Goal: Task Accomplishment & Management: Use online tool/utility

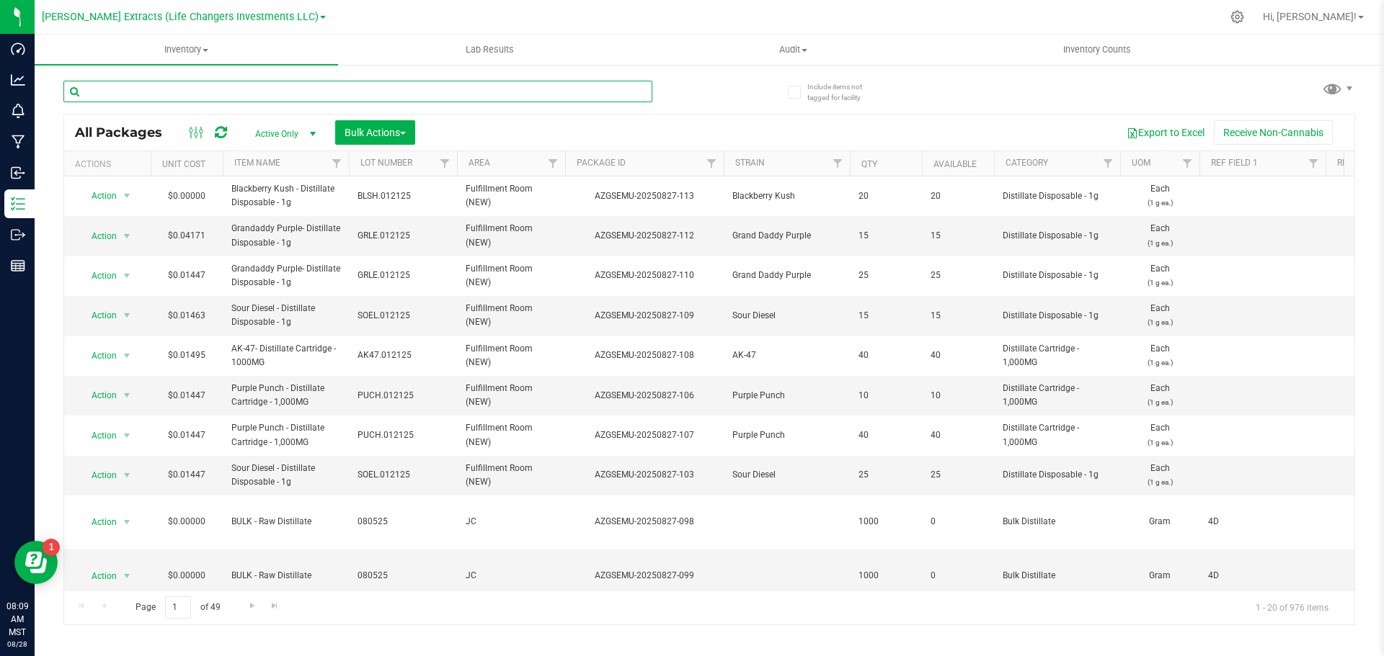
click at [120, 90] on input "text" at bounding box center [357, 92] width 589 height 22
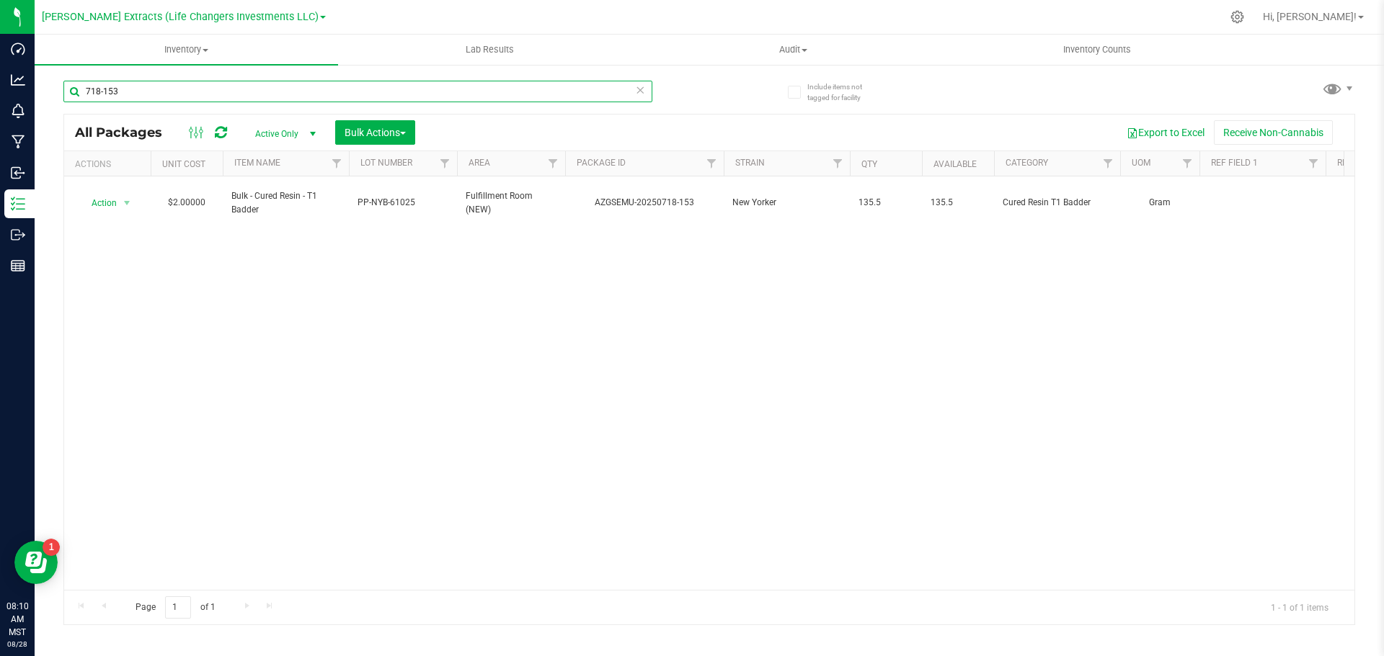
type input "718-153"
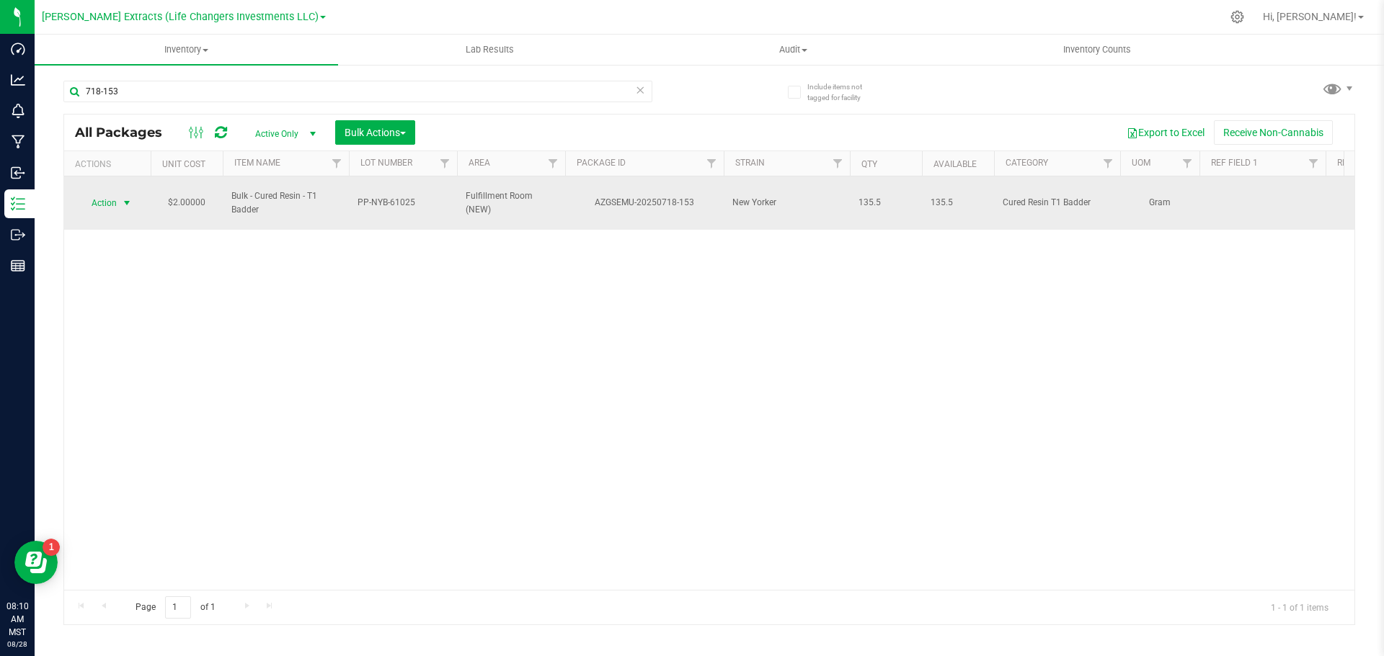
click at [123, 197] on span "select" at bounding box center [127, 203] width 12 height 12
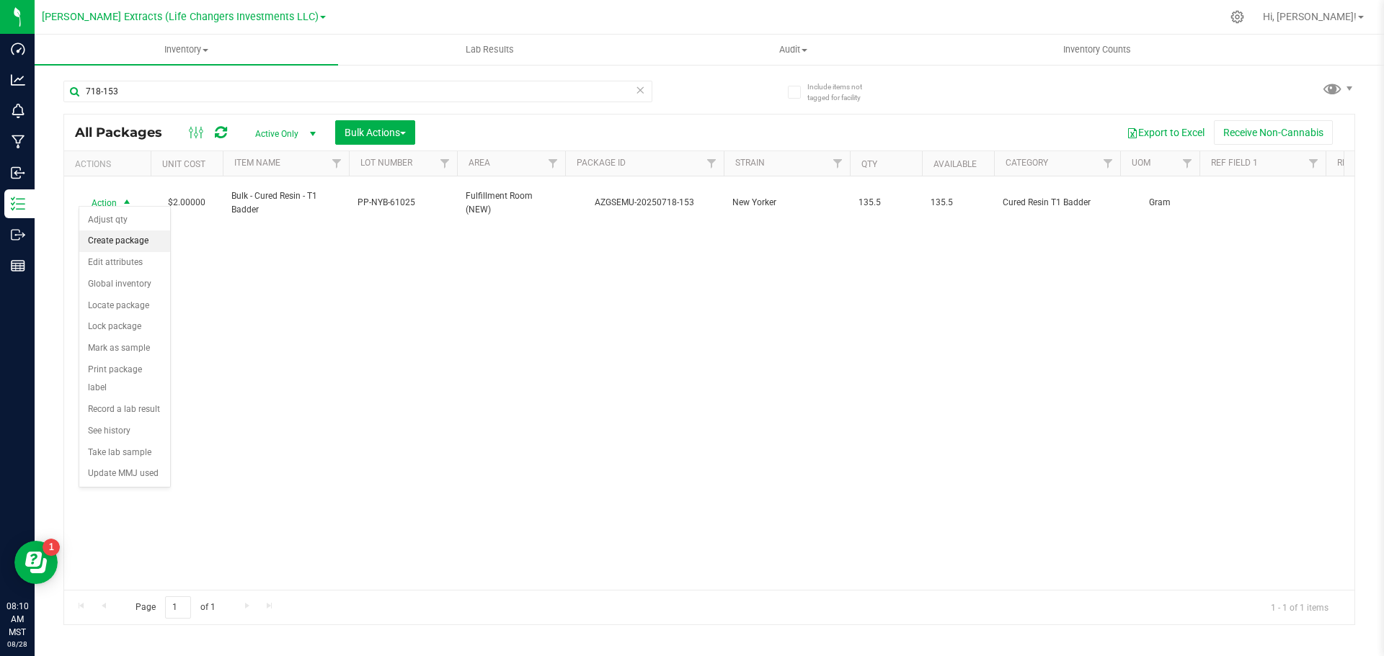
click at [122, 244] on li "Create package" at bounding box center [124, 242] width 91 height 22
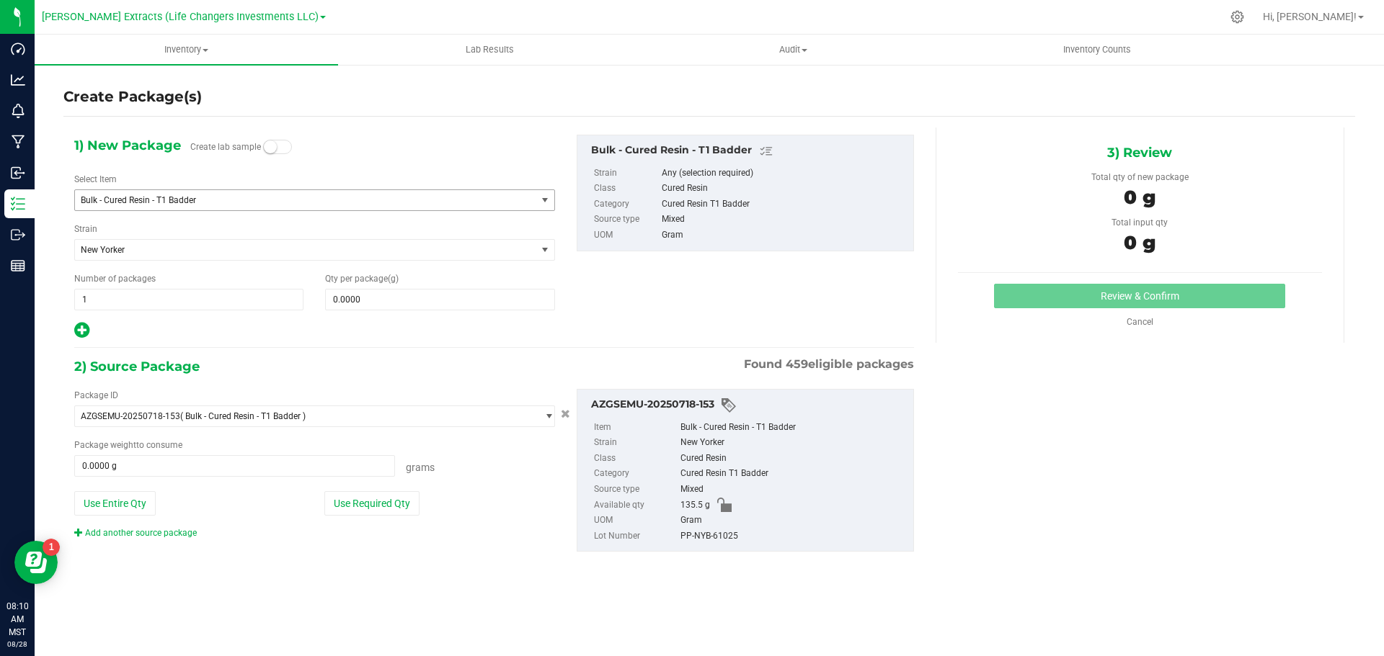
click at [148, 200] on span "Bulk - Cured Resin - T1 Badder" at bounding box center [297, 200] width 432 height 10
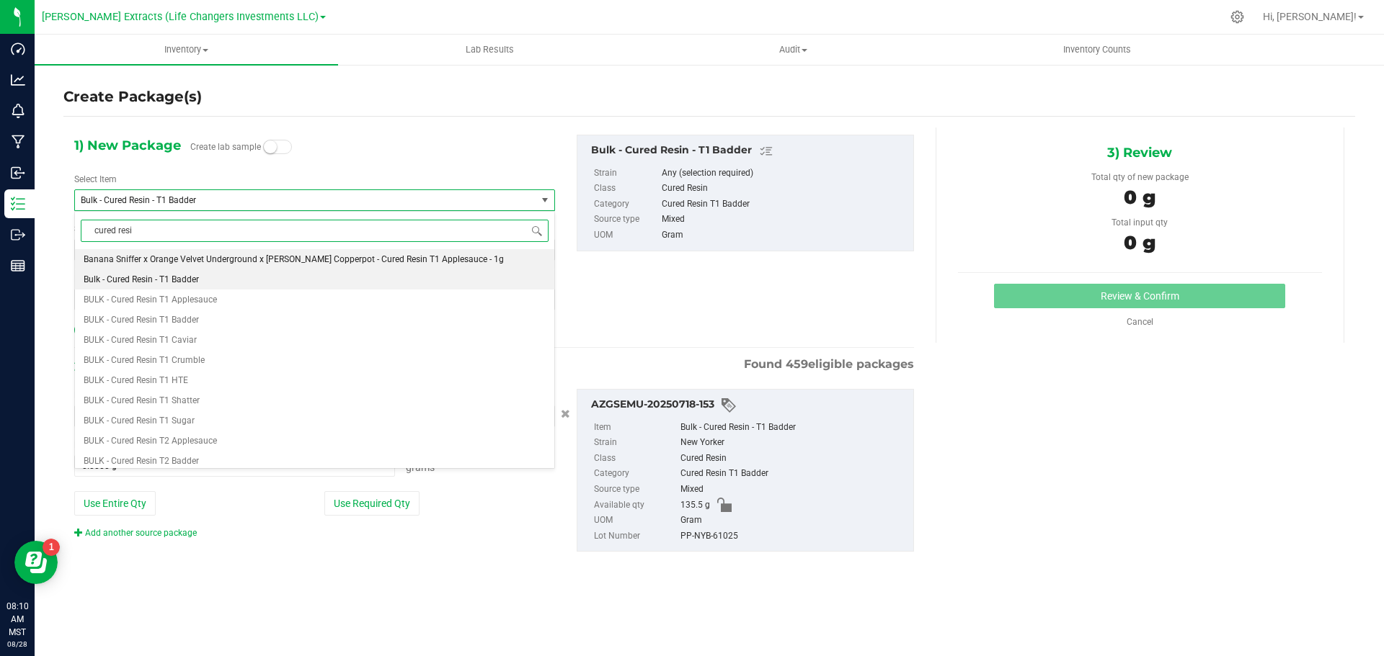
type input "cured resin"
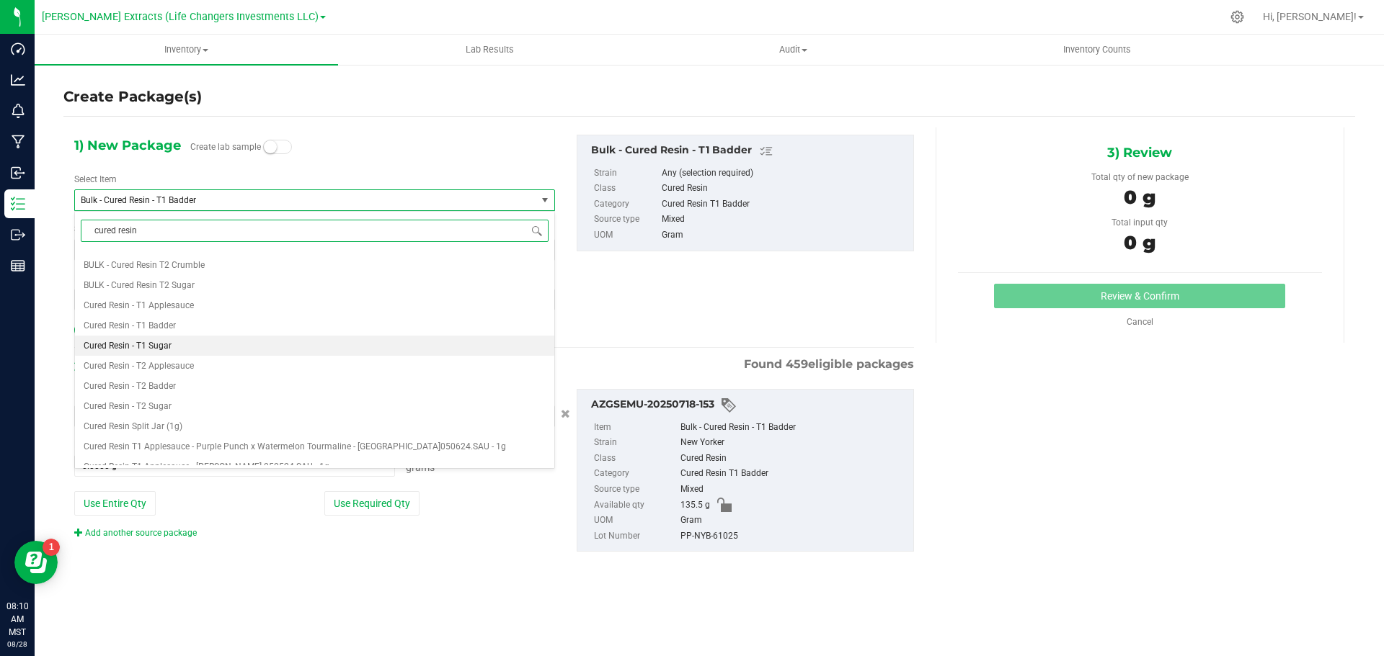
scroll to position [288, 0]
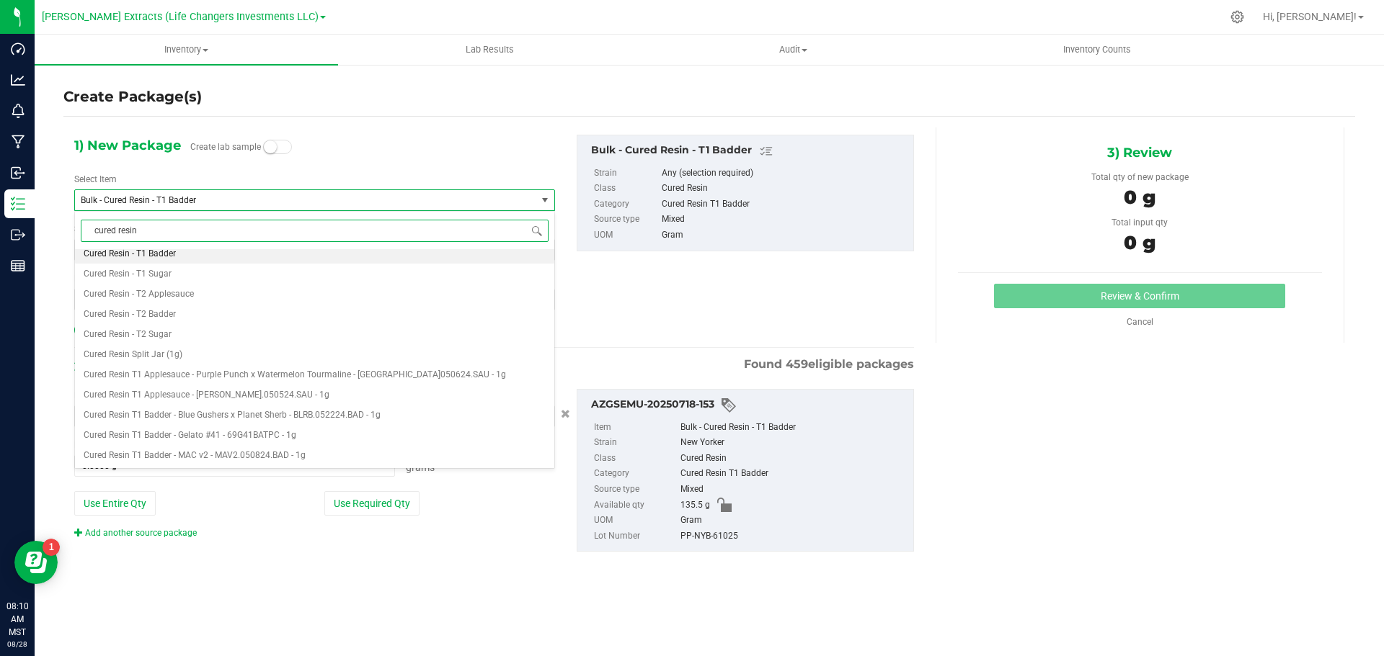
click at [168, 251] on span "Cured Resin - T1 Badder" at bounding box center [130, 254] width 92 height 10
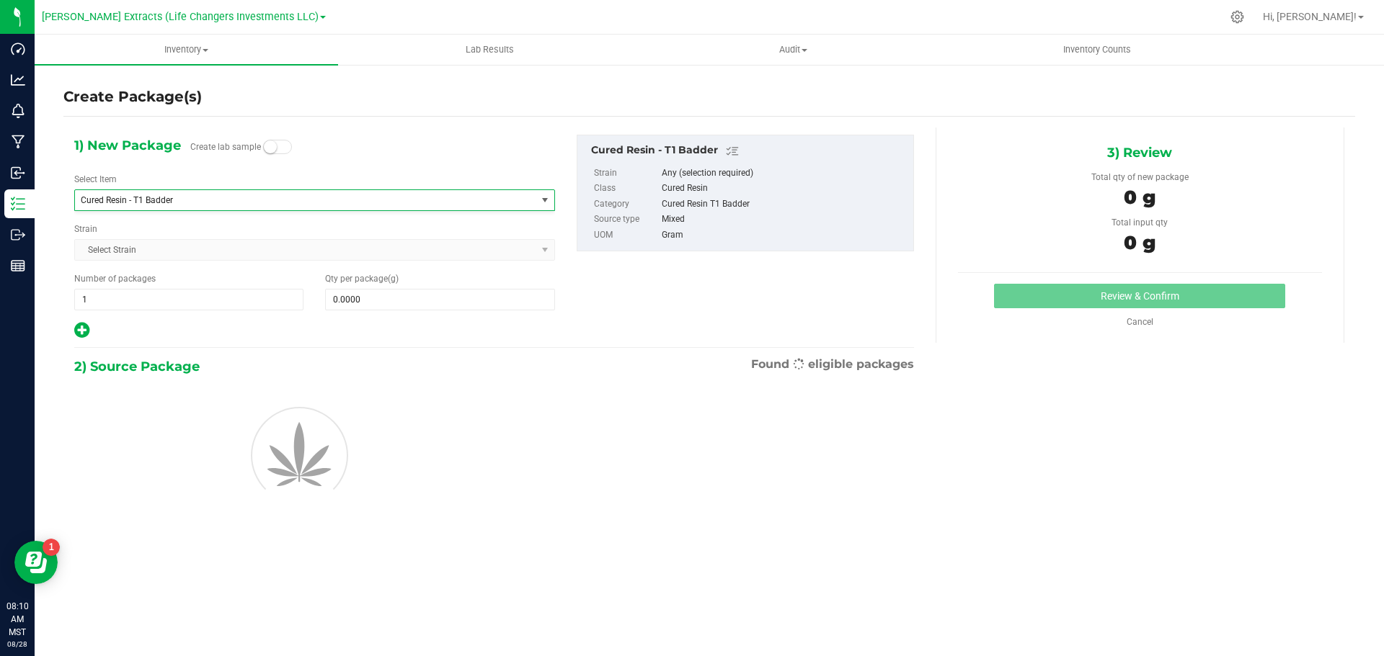
type input "0.0000"
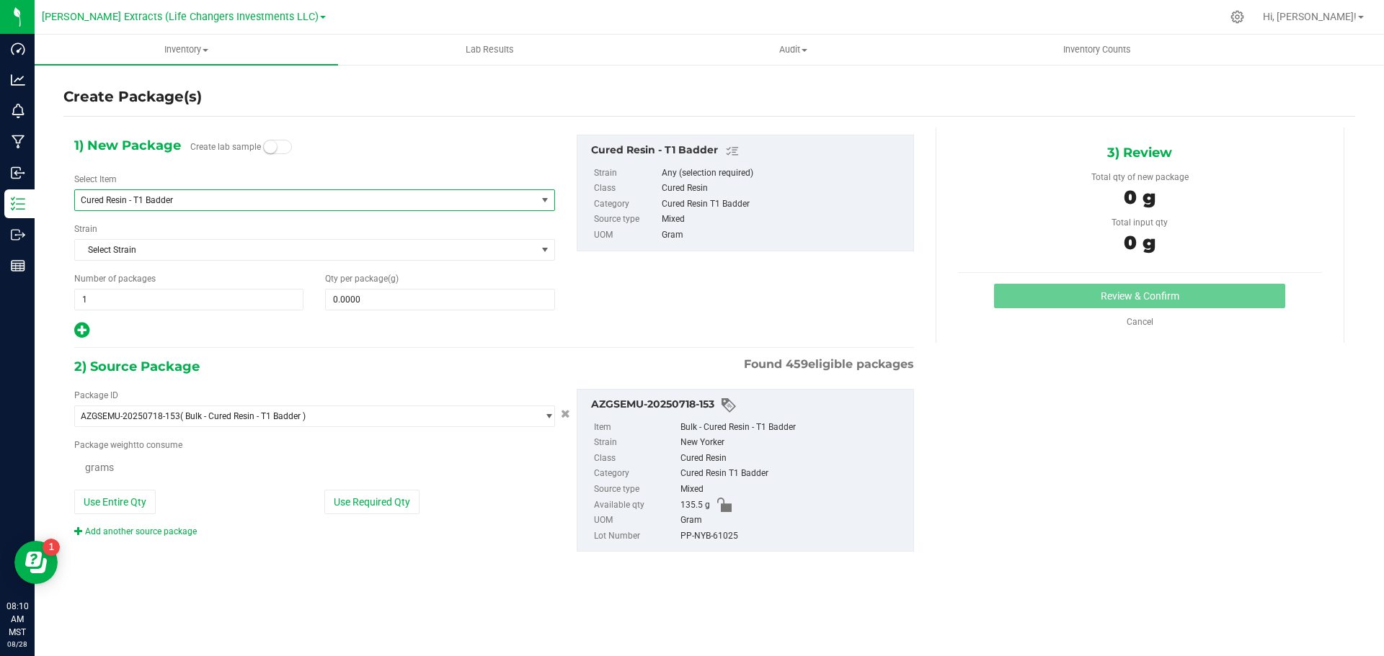
scroll to position [0, 0]
drag, startPoint x: 97, startPoint y: 299, endPoint x: 40, endPoint y: 295, distance: 57.8
click at [40, 295] on div "Create Package(s) 1) New Package Create lab sample Select Item Cured Resin - T1…" at bounding box center [709, 288] width 1349 height 450
type input "9"
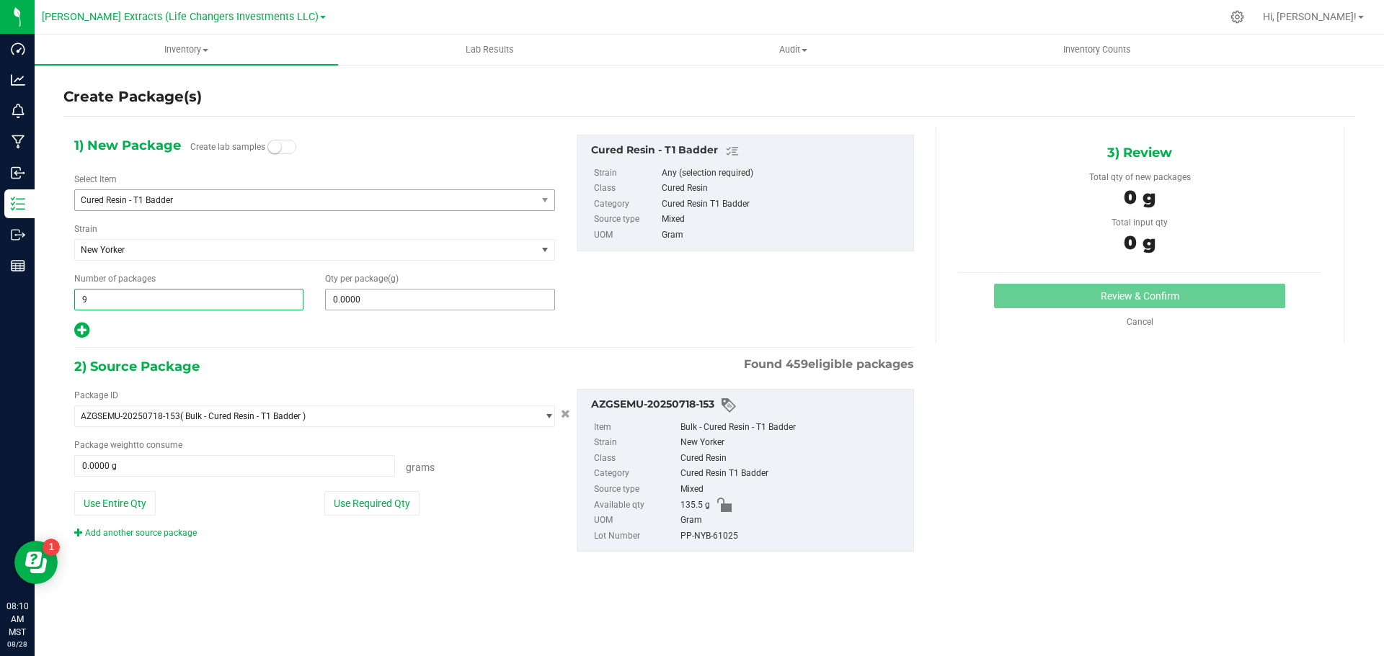
click at [417, 300] on span "0.0000 0" at bounding box center [439, 300] width 229 height 22
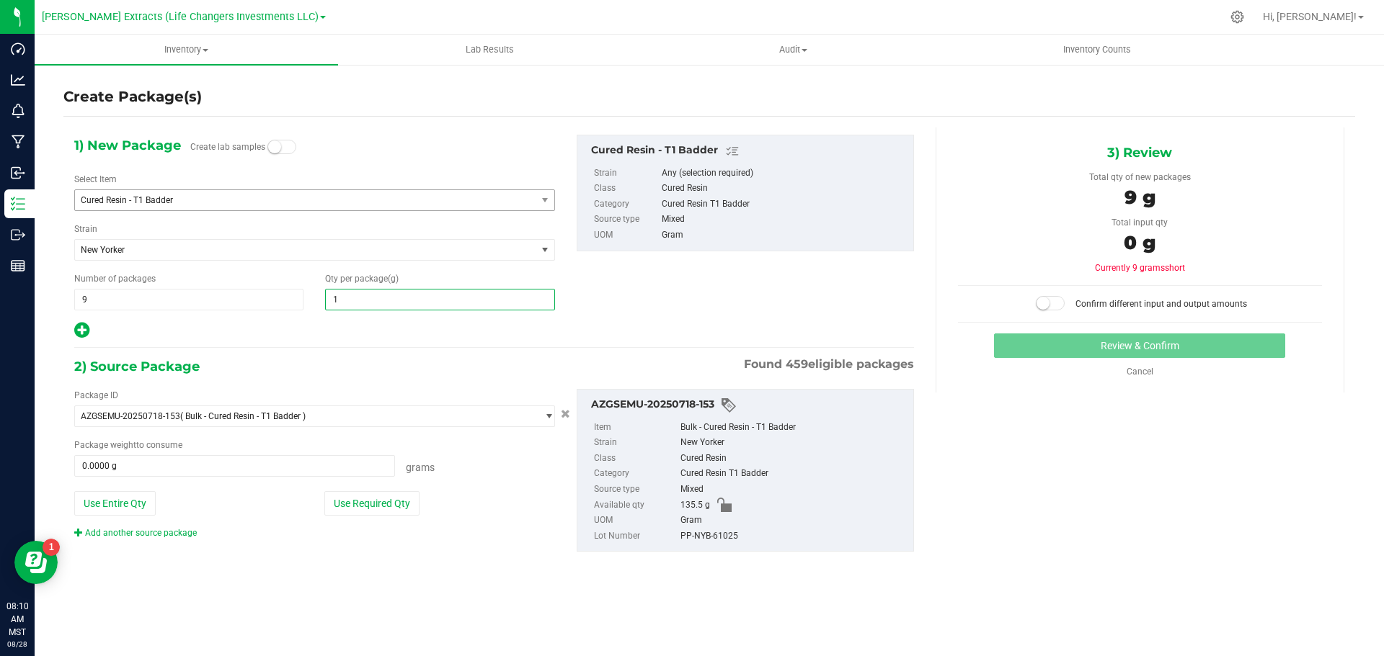
type input "10"
type input "10.0000"
click at [347, 509] on button "Use Required Qty" at bounding box center [371, 503] width 95 height 25
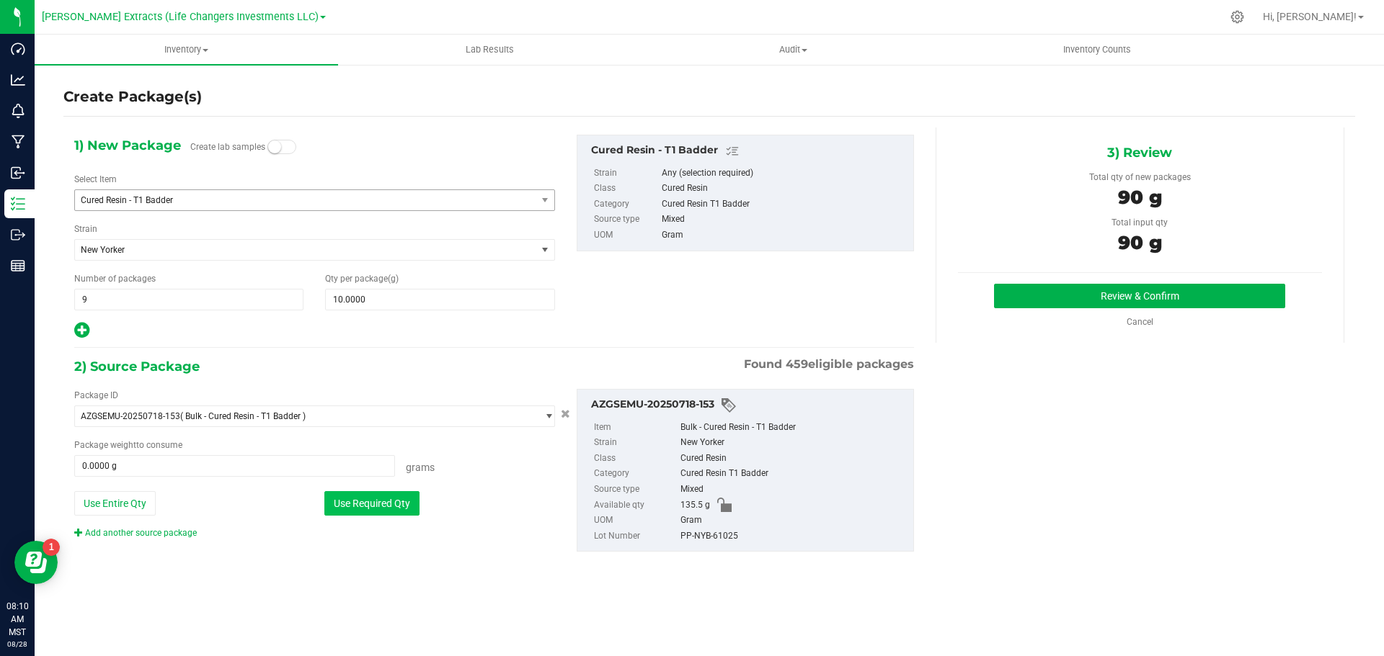
type input "90.0000 g"
click at [1137, 300] on button "Review & Confirm" at bounding box center [1139, 296] width 291 height 25
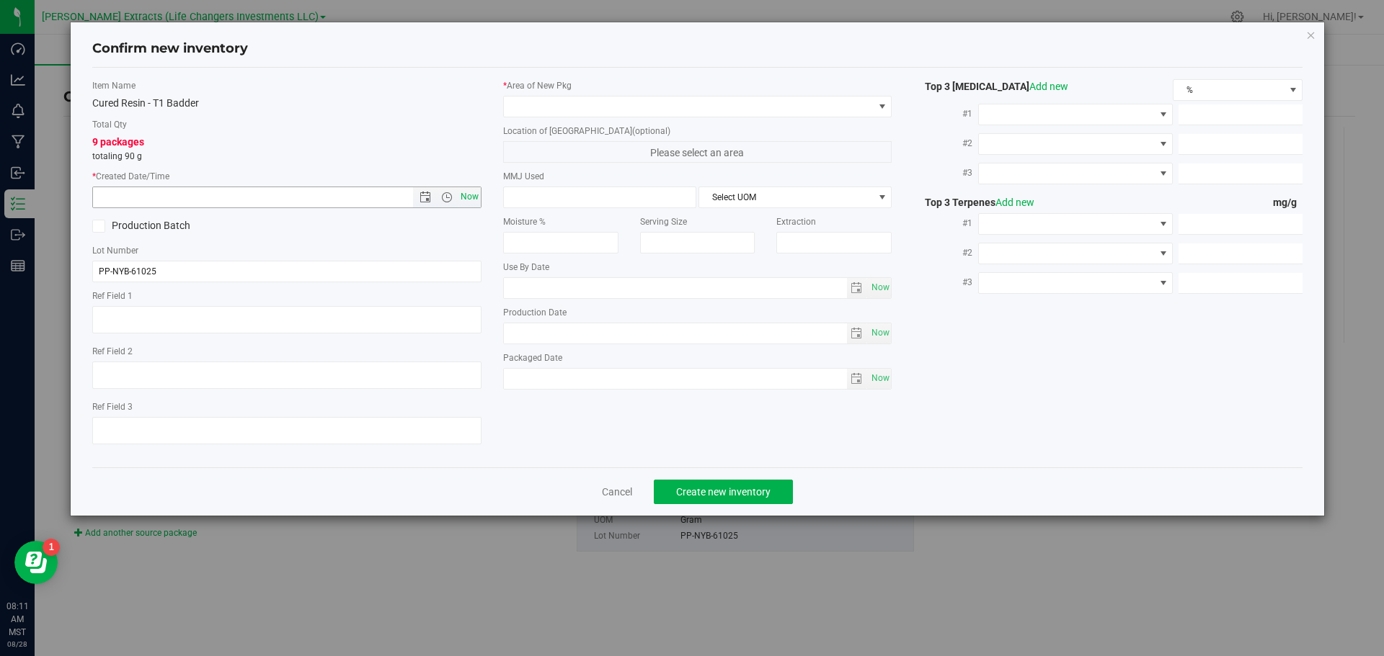
click at [471, 198] on span "Now" at bounding box center [469, 197] width 25 height 21
type input "[DATE] 8:11 AM"
click at [620, 104] on span at bounding box center [689, 107] width 370 height 20
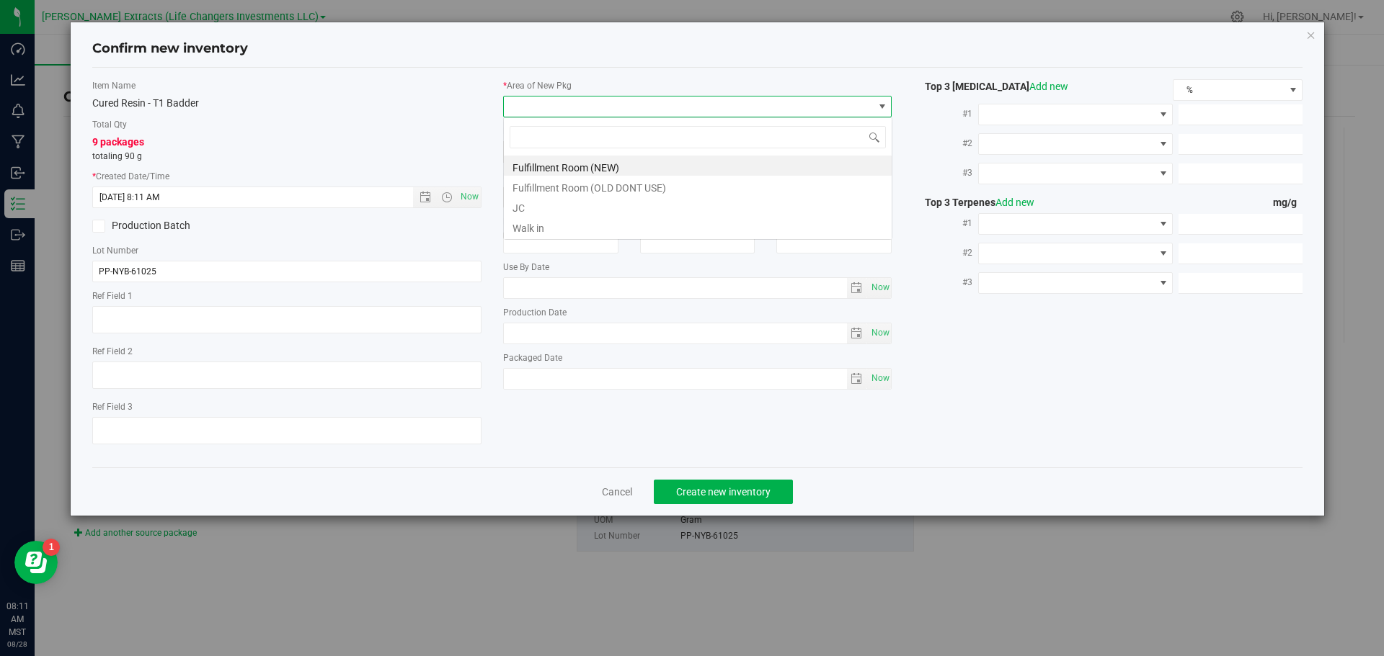
scroll to position [22, 389]
click at [625, 168] on li "Fulfillment Room (NEW)" at bounding box center [698, 166] width 388 height 20
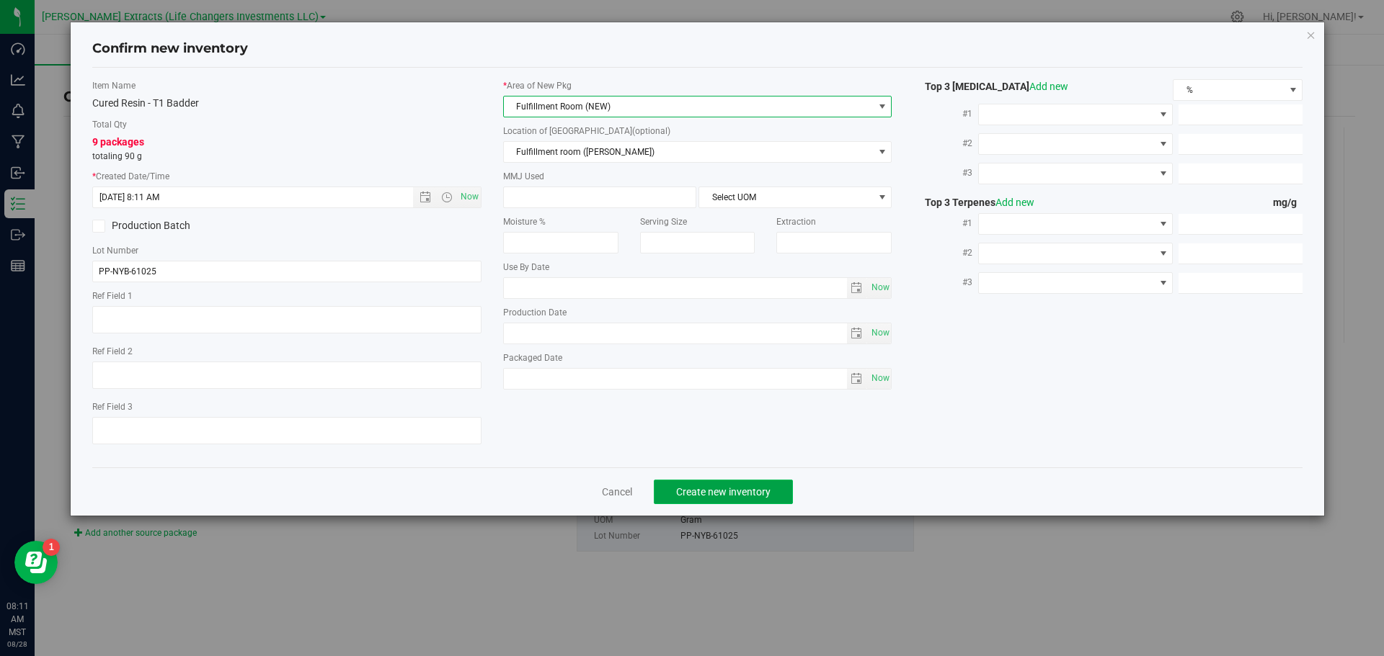
click at [732, 490] on span "Create new inventory" at bounding box center [723, 492] width 94 height 12
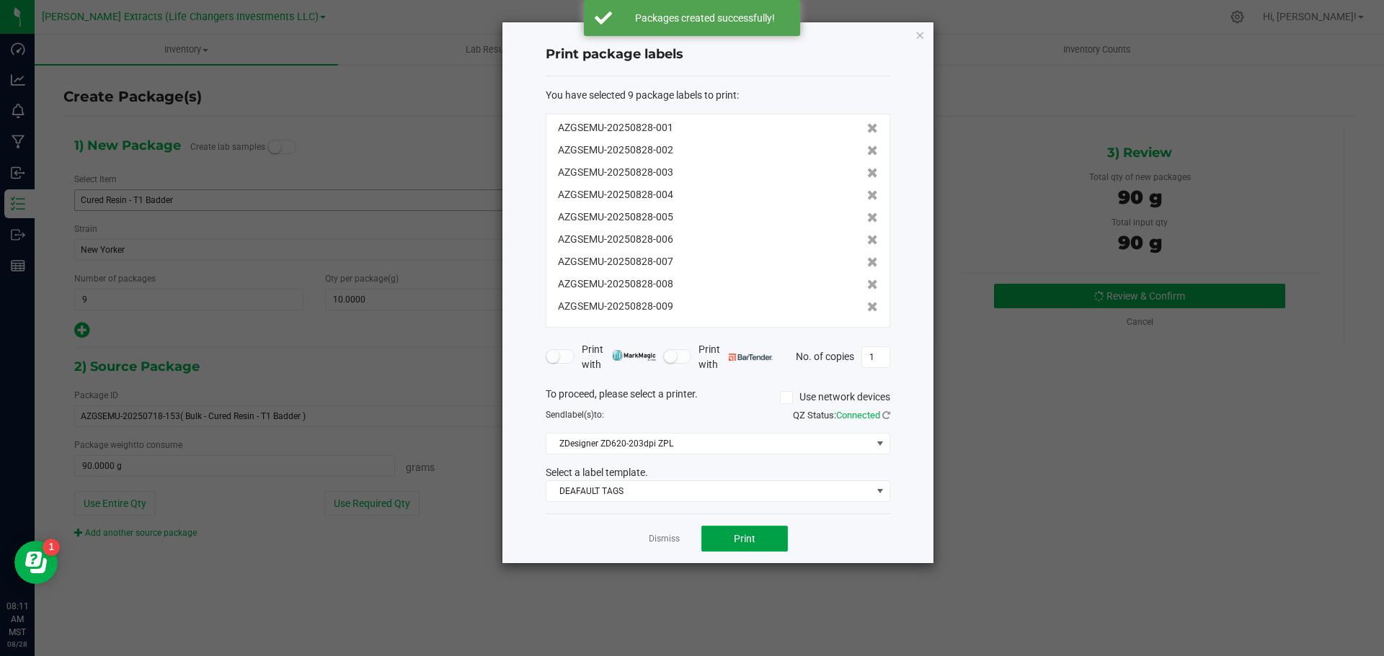
click at [719, 540] on button "Print" at bounding box center [744, 539] width 86 height 26
click at [919, 31] on icon "button" at bounding box center [919, 34] width 10 height 17
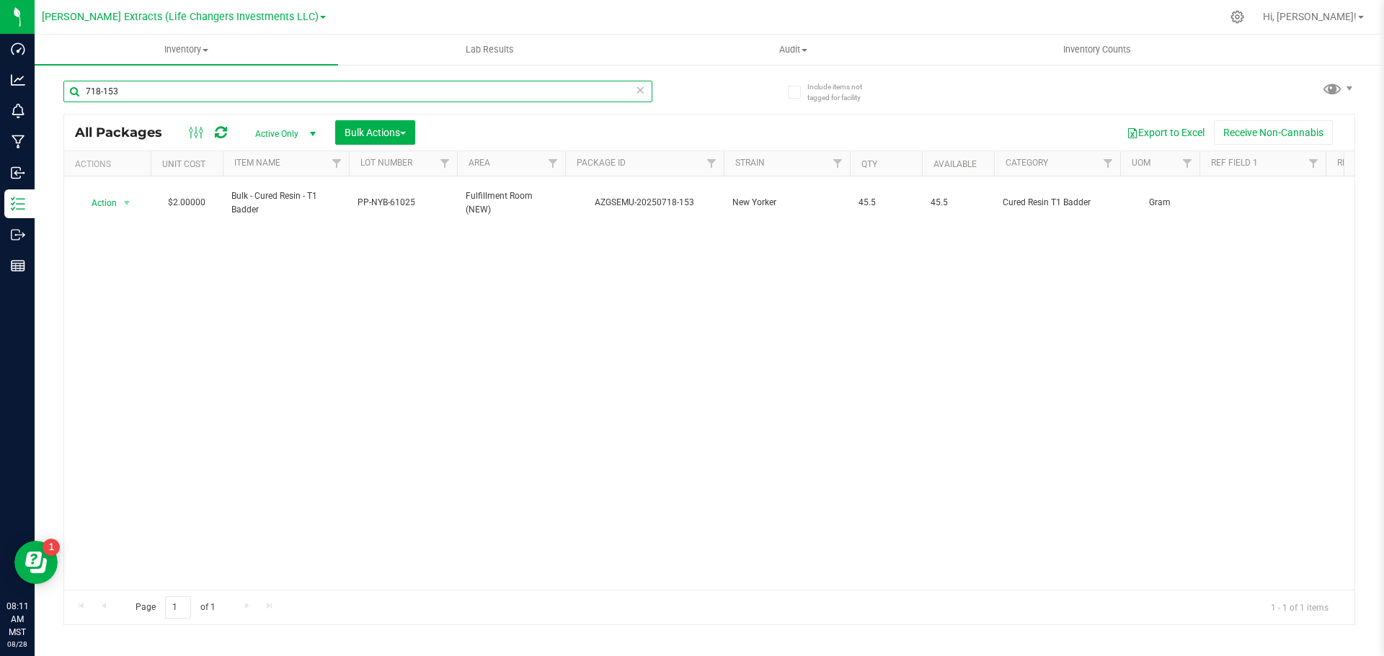
click at [152, 88] on input "718-153" at bounding box center [357, 92] width 589 height 22
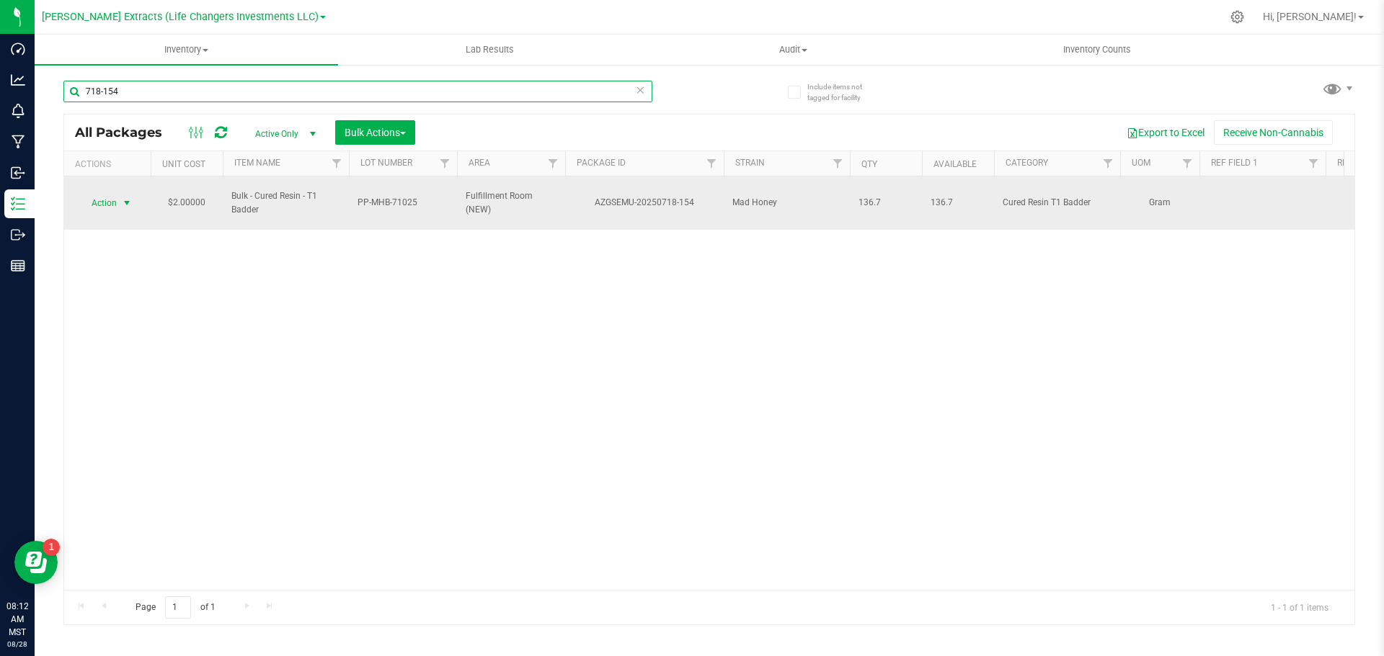
type input "718-154"
click at [121, 197] on span "select" at bounding box center [127, 203] width 12 height 12
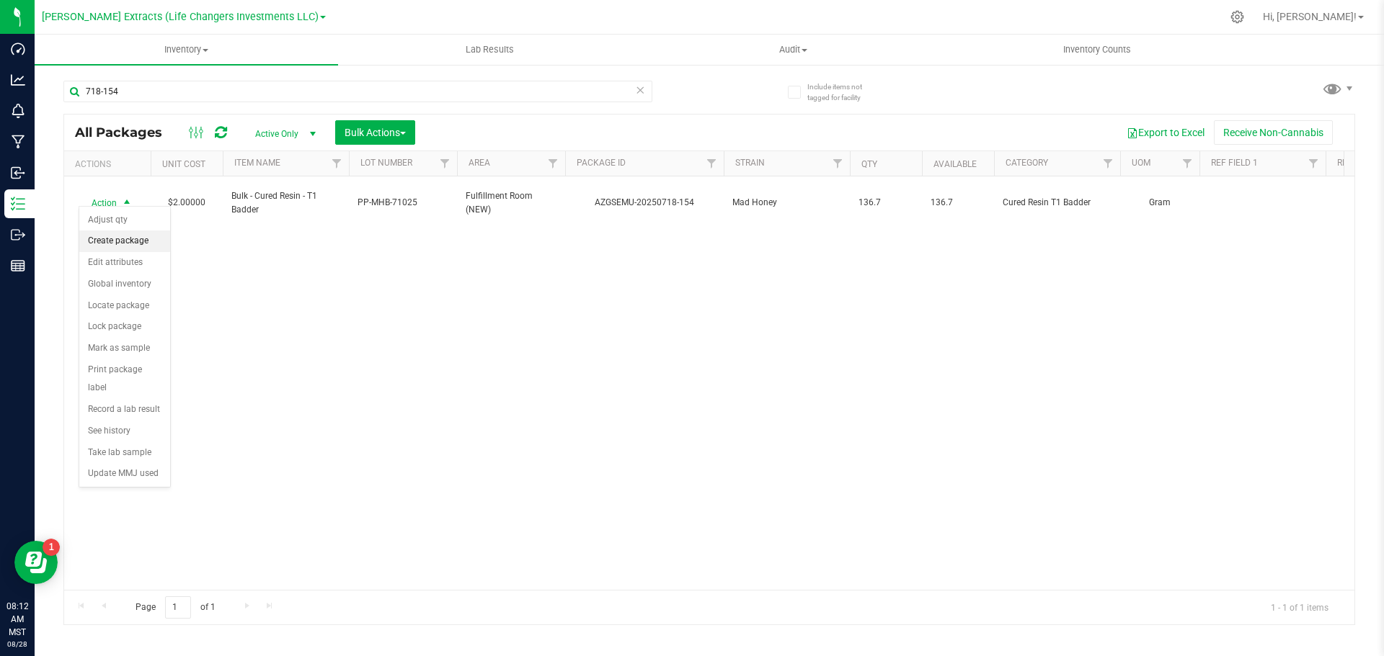
click at [106, 239] on li "Create package" at bounding box center [124, 242] width 91 height 22
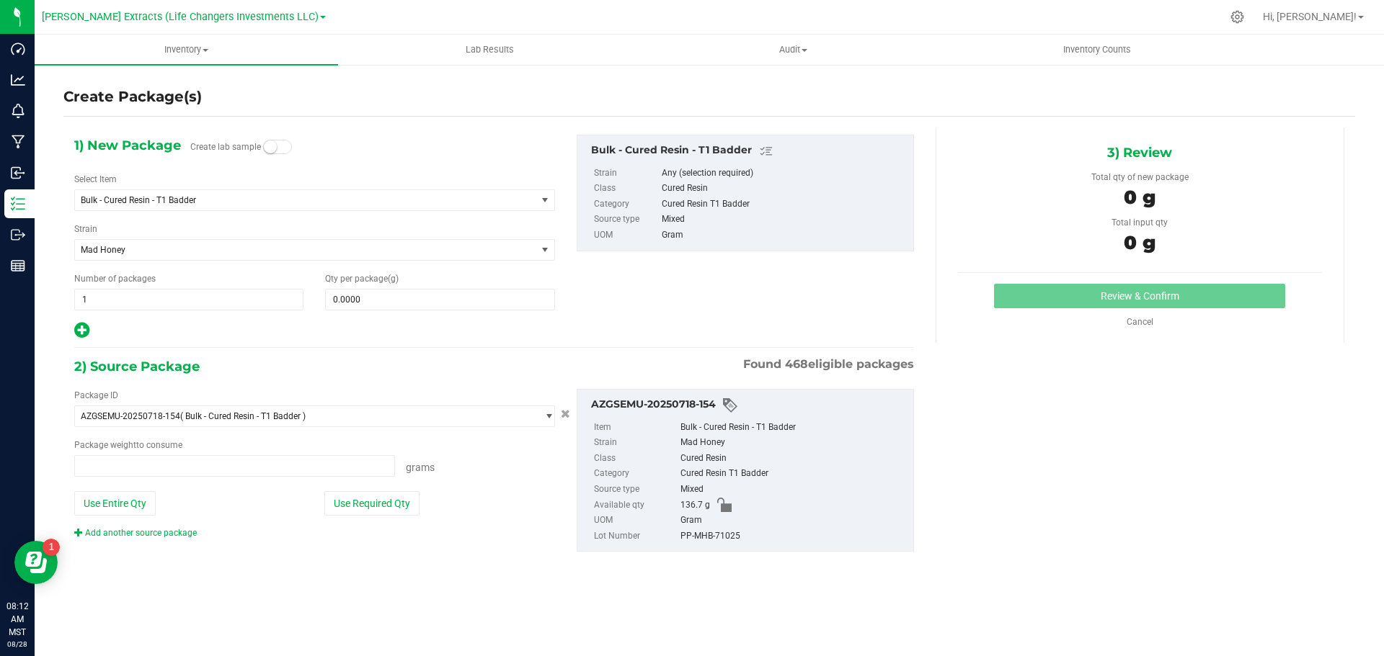
type input "0.0000 g"
click at [110, 197] on span "Bulk - Cured Resin - T1 Badder" at bounding box center [297, 200] width 432 height 10
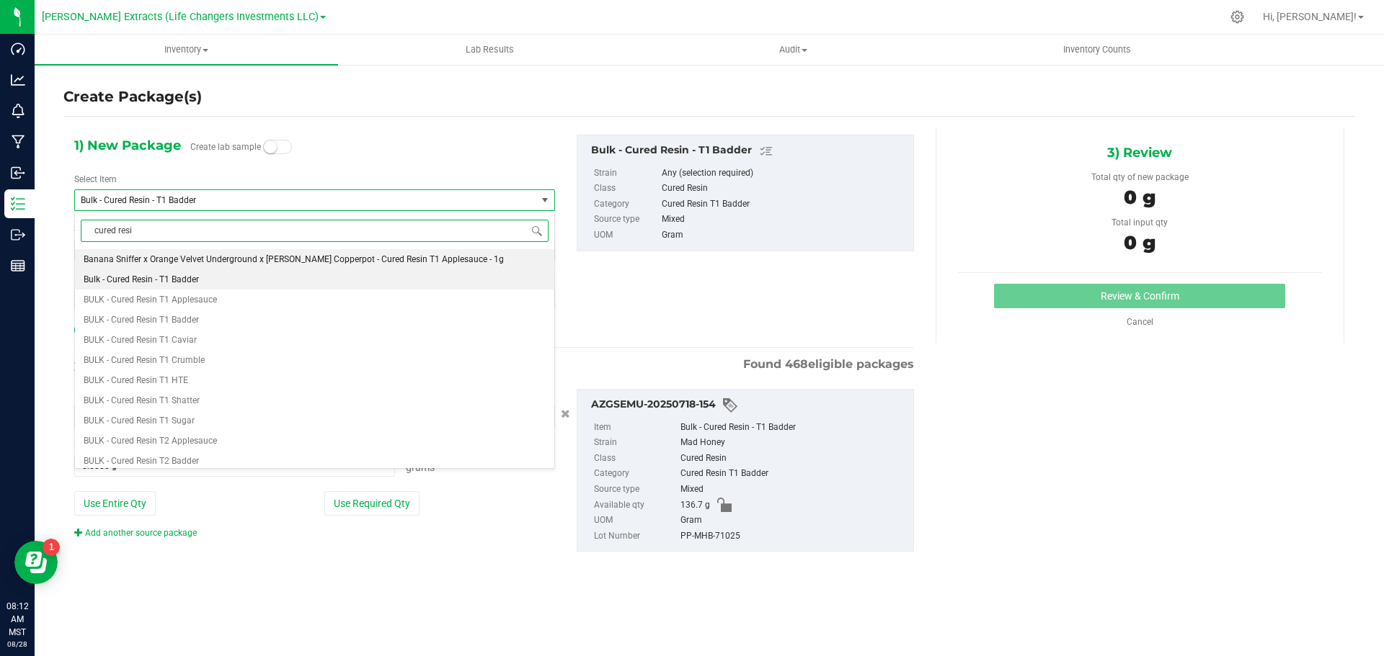
type input "cured resin"
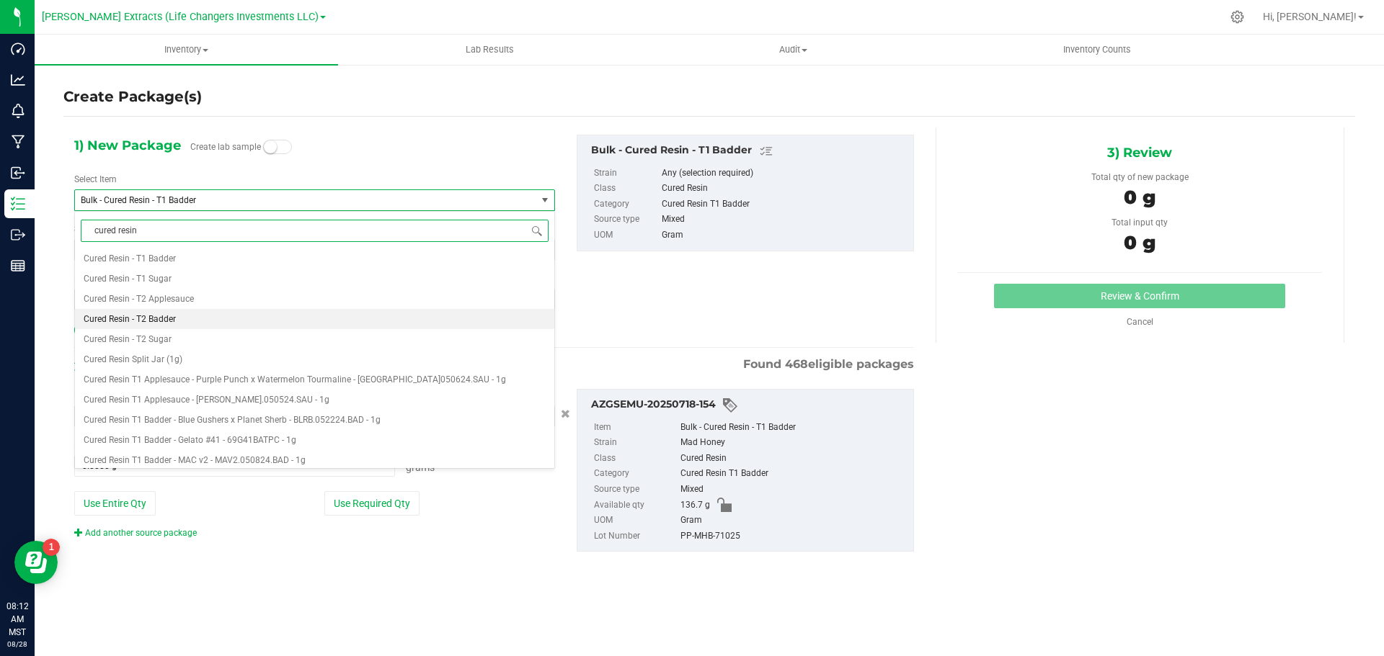
scroll to position [288, 0]
click at [175, 255] on span "Cured Resin - T1 Badder" at bounding box center [130, 254] width 92 height 10
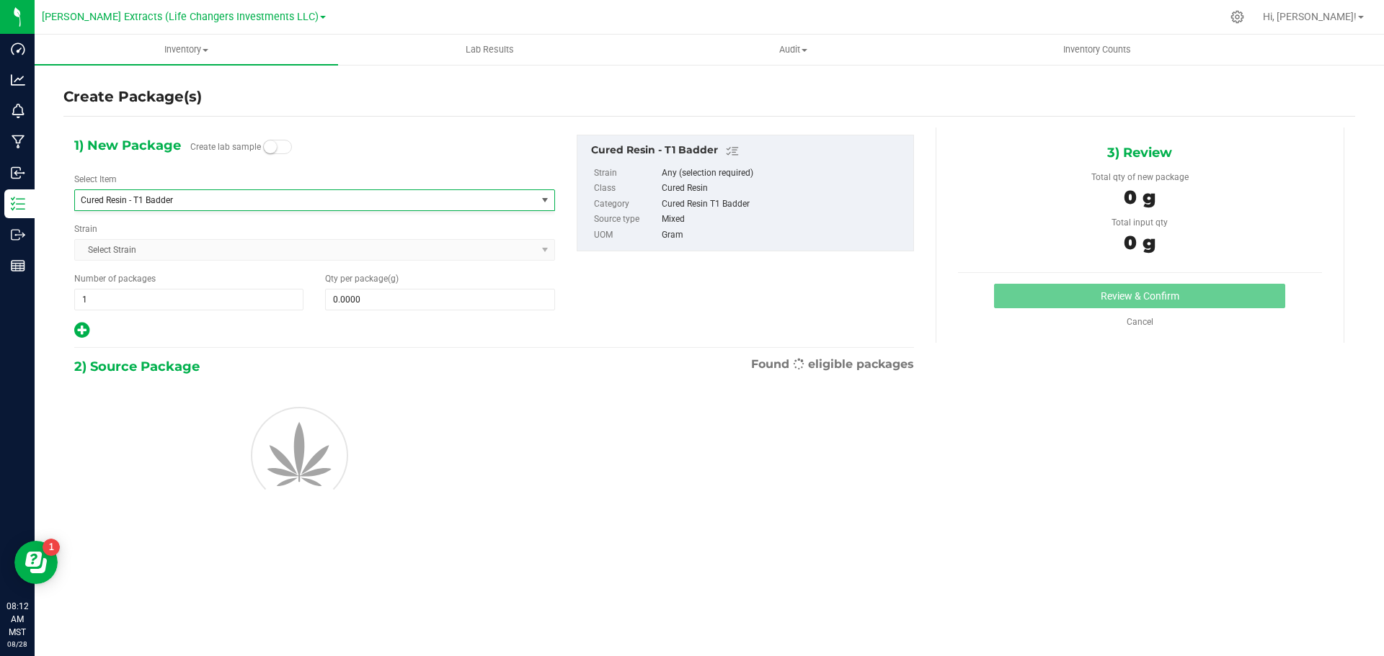
type input "0.0000"
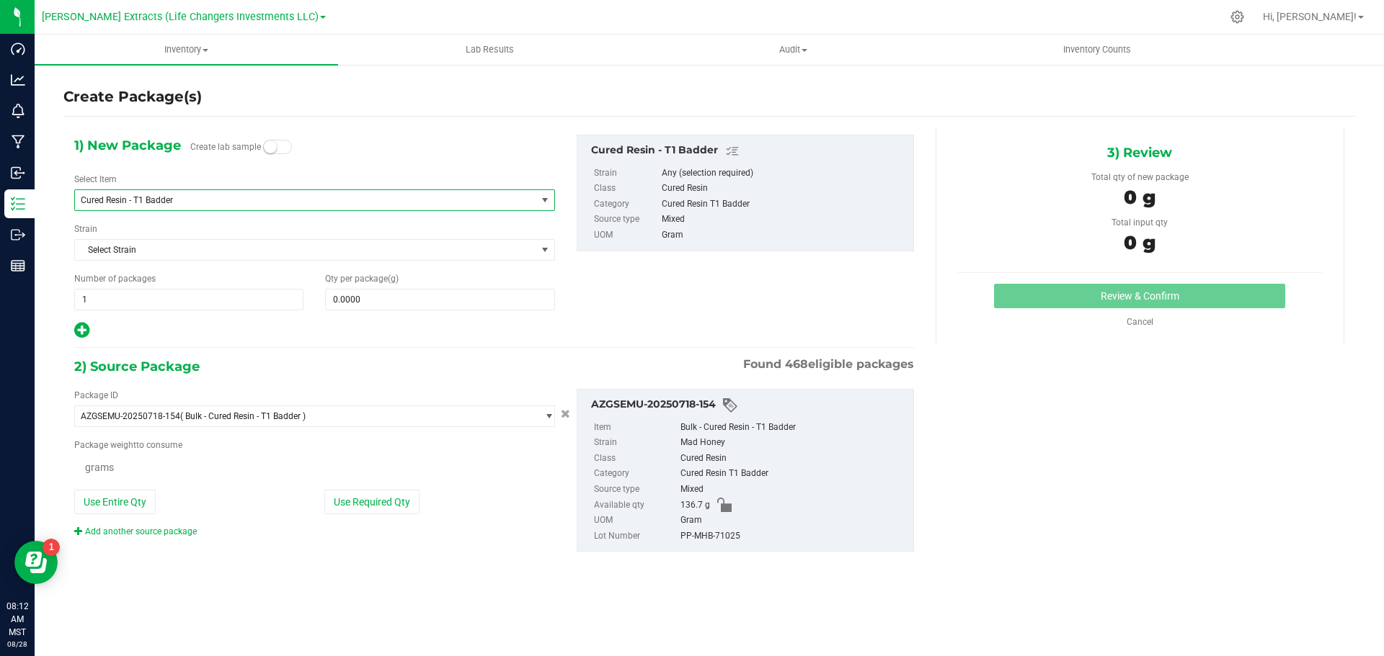
scroll to position [0, 0]
drag, startPoint x: 80, startPoint y: 298, endPoint x: 72, endPoint y: 298, distance: 8.0
click at [72, 298] on div "Number of packages 1 1" at bounding box center [188, 291] width 251 height 38
type input "10"
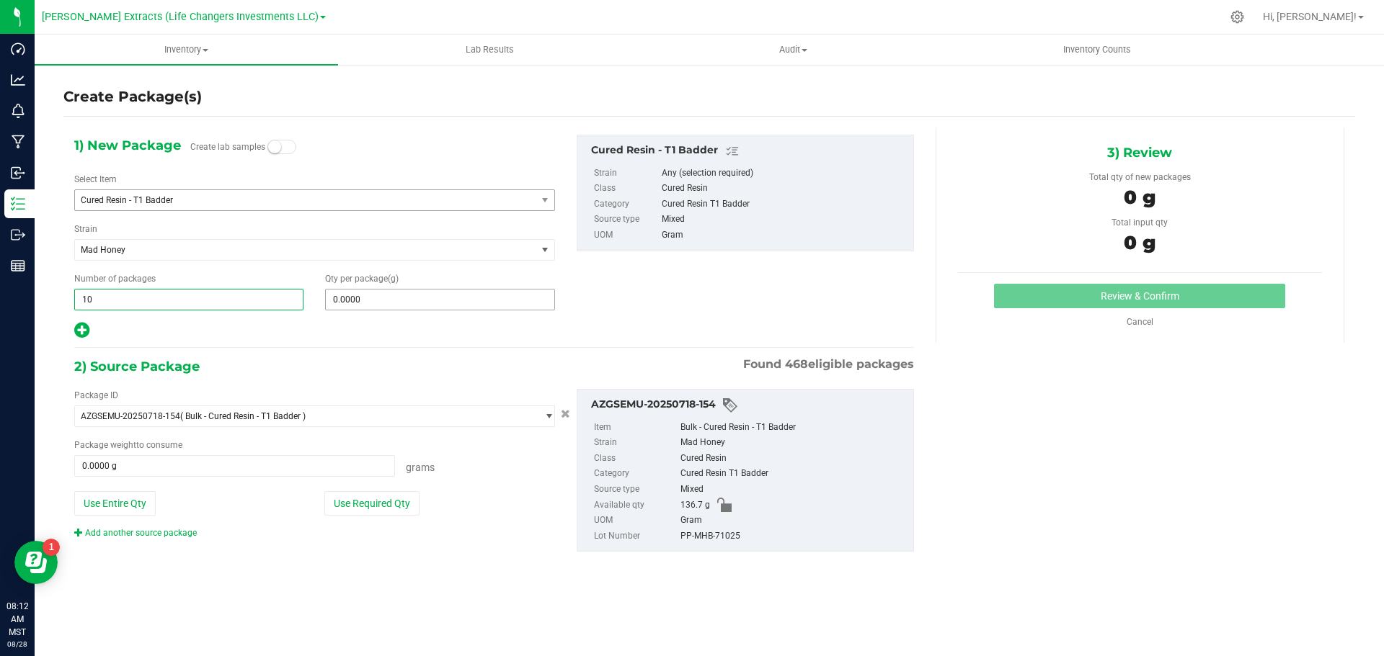
click at [364, 304] on span "0.0000 0" at bounding box center [439, 300] width 229 height 22
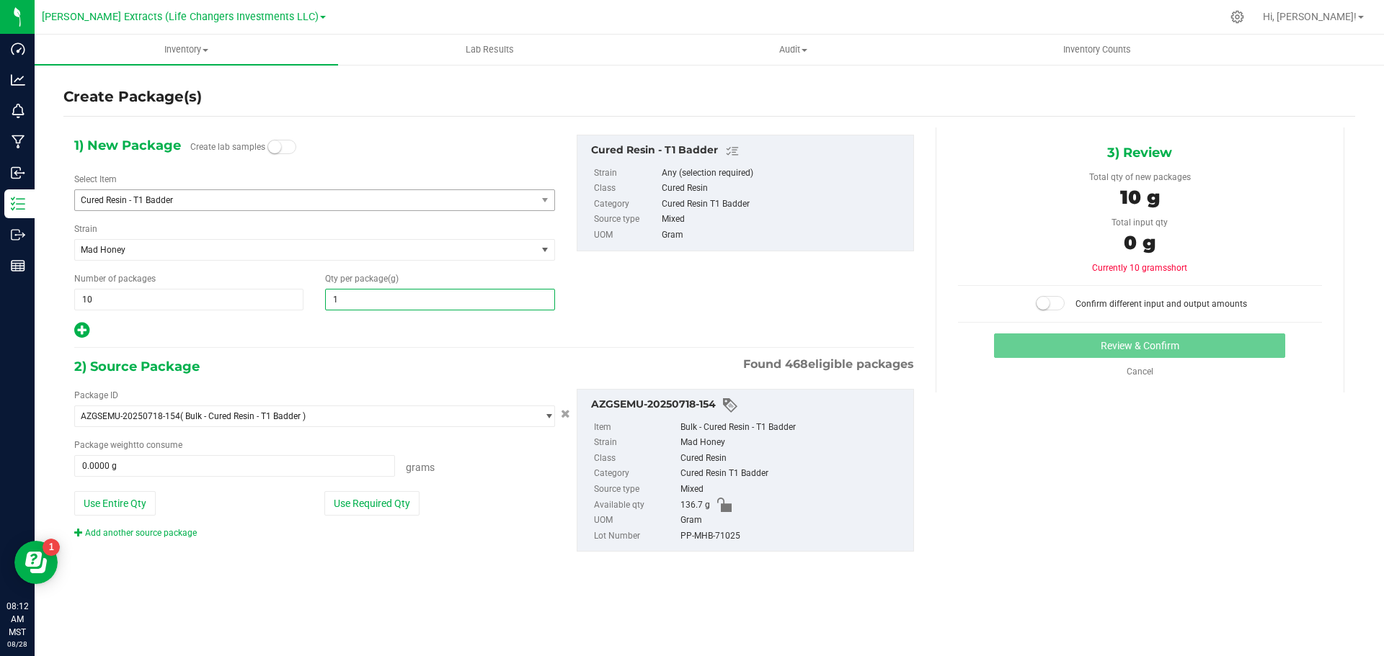
type input "10"
type input "10.0000"
click at [355, 507] on button "Use Required Qty" at bounding box center [371, 503] width 95 height 25
type input "100.0000 g"
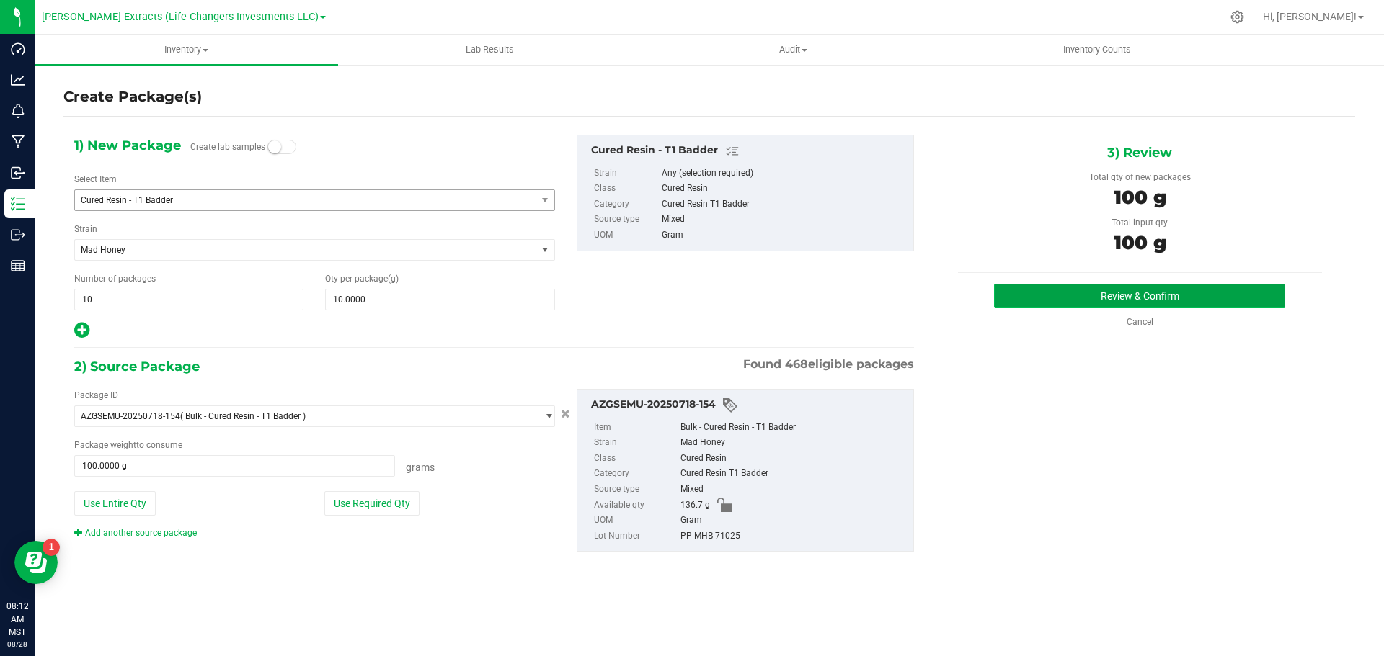
click at [1045, 298] on button "Review & Confirm" at bounding box center [1139, 296] width 291 height 25
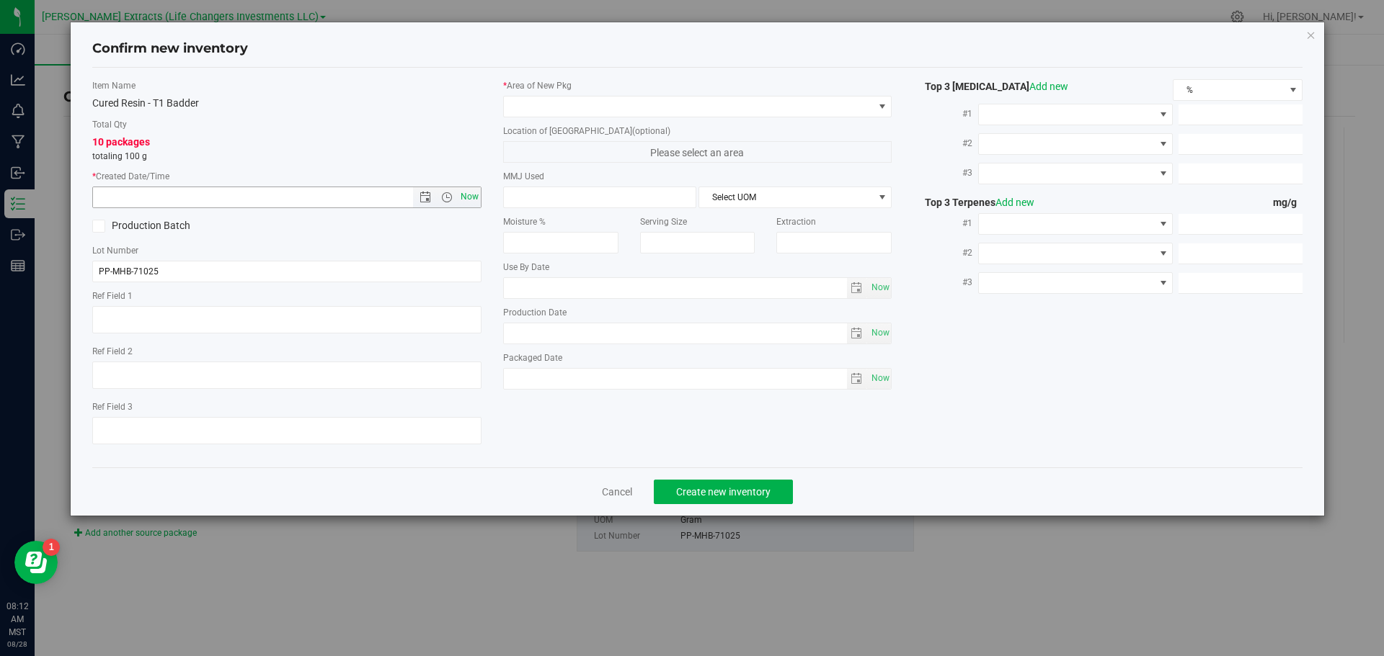
click at [468, 193] on span "Now" at bounding box center [469, 197] width 25 height 21
type input "[DATE] 8:12 AM"
click at [557, 107] on span at bounding box center [689, 107] width 370 height 20
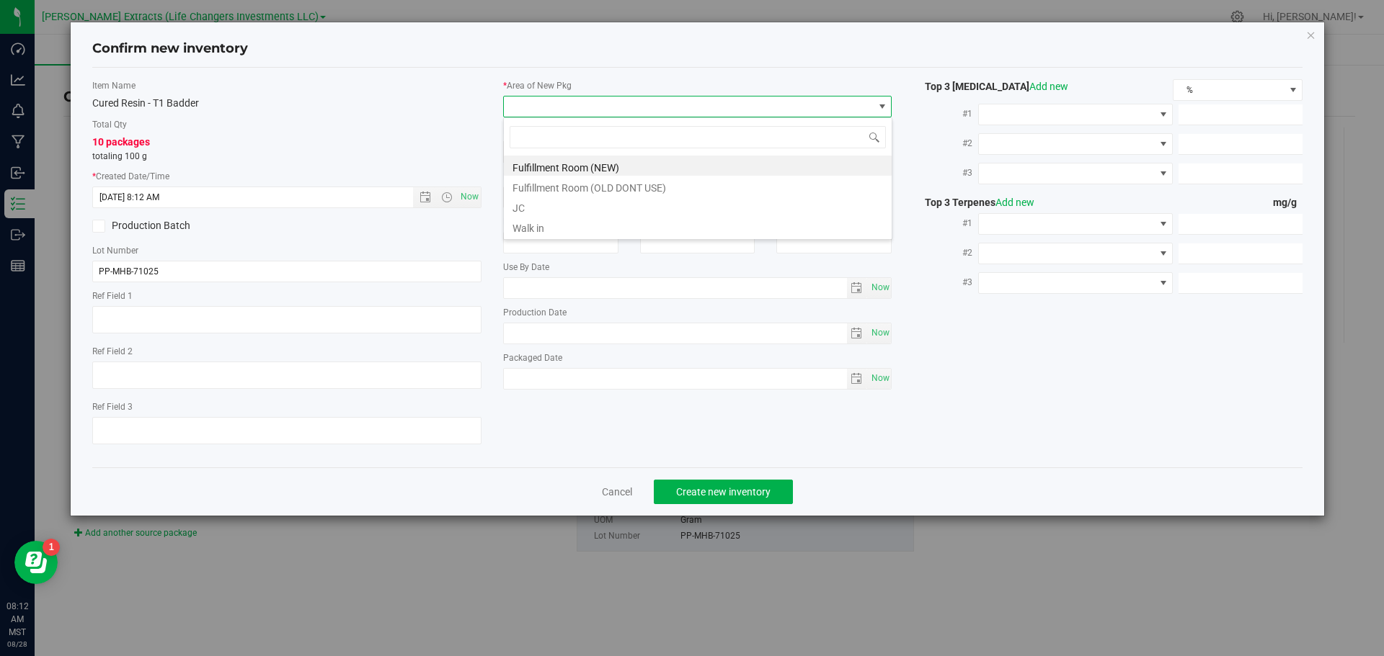
scroll to position [22, 389]
click at [561, 161] on li "Fulfillment Room (NEW)" at bounding box center [698, 166] width 388 height 20
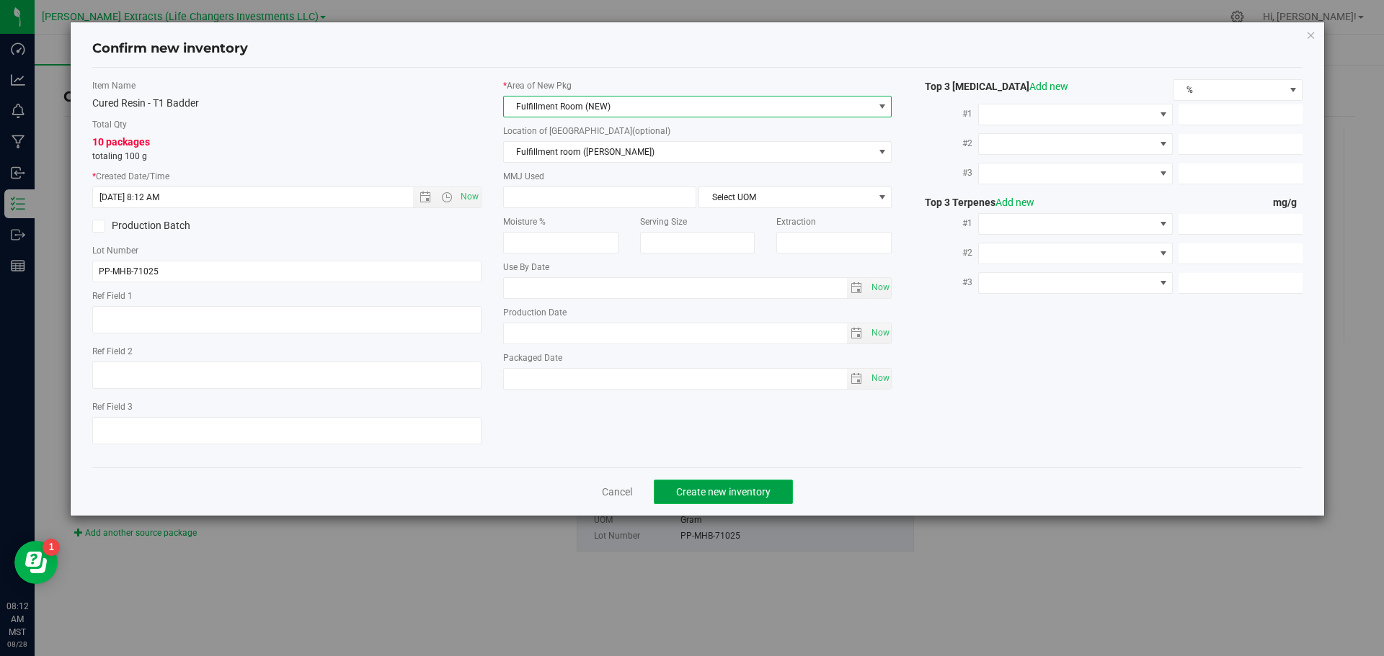
click at [721, 489] on span "Create new inventory" at bounding box center [723, 492] width 94 height 12
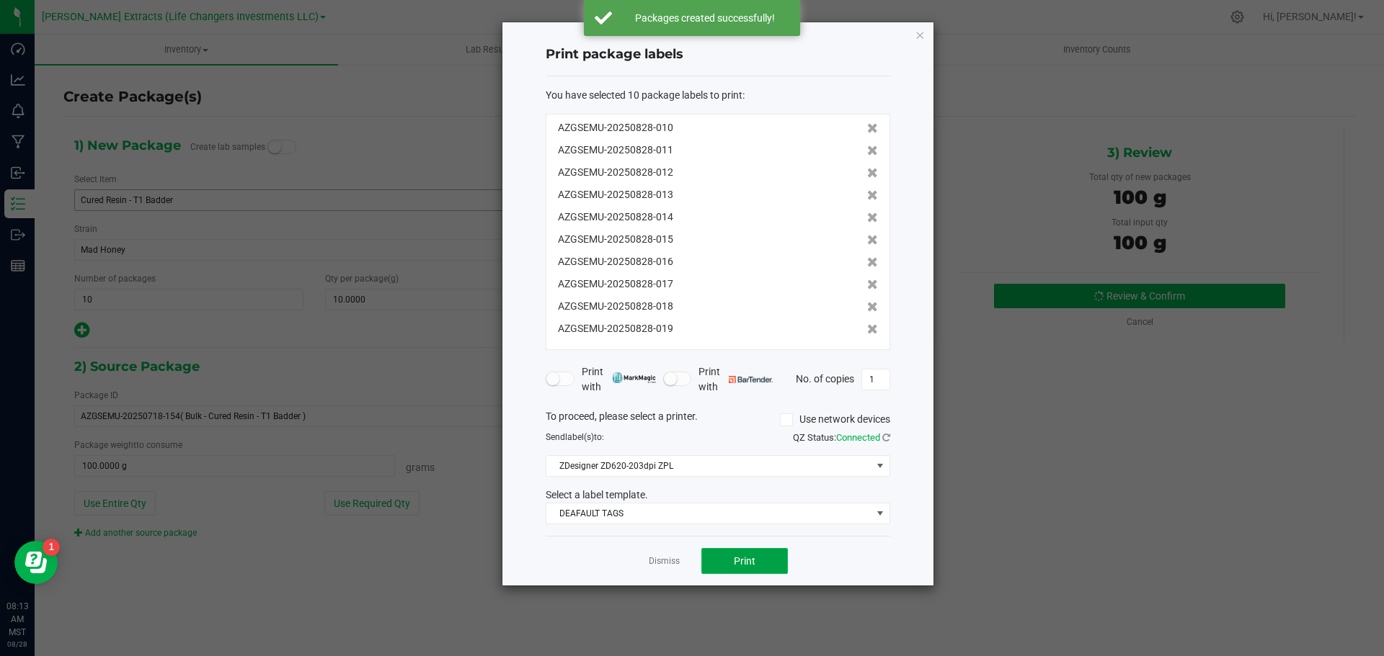
click at [774, 561] on button "Print" at bounding box center [744, 561] width 86 height 26
click at [917, 35] on icon "button" at bounding box center [919, 34] width 10 height 17
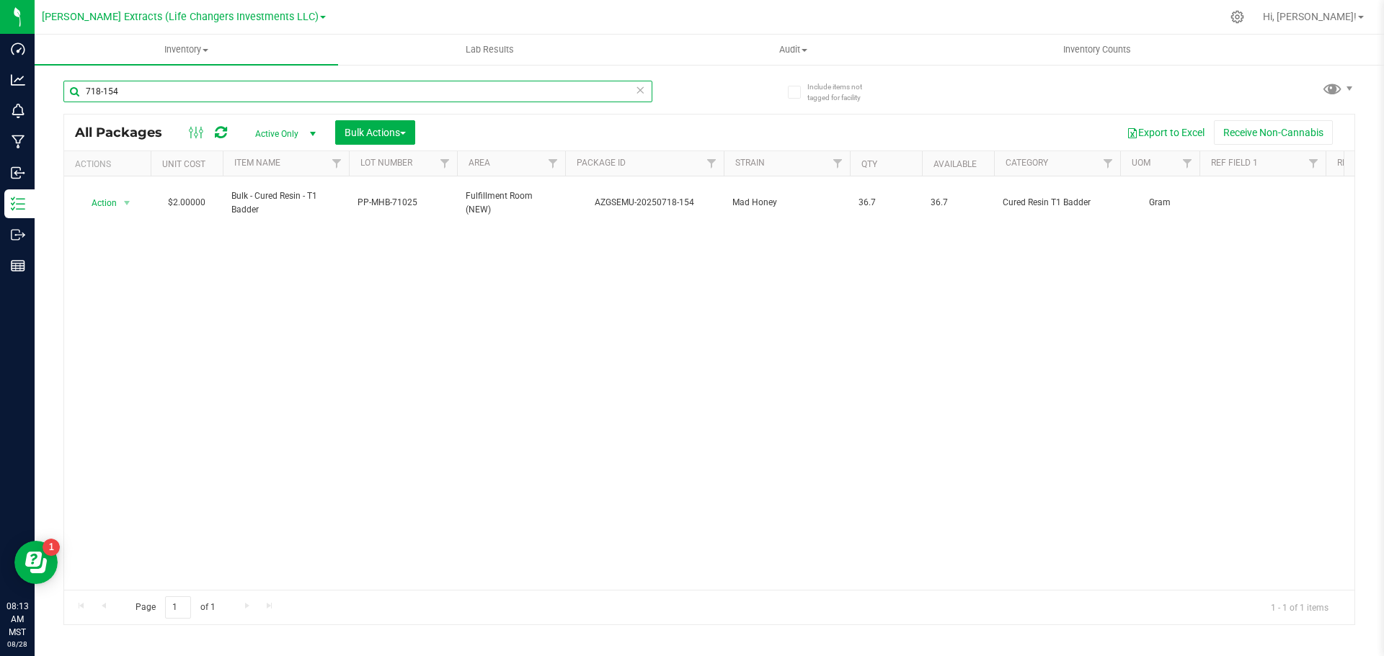
click at [193, 99] on input "718-154" at bounding box center [357, 92] width 589 height 22
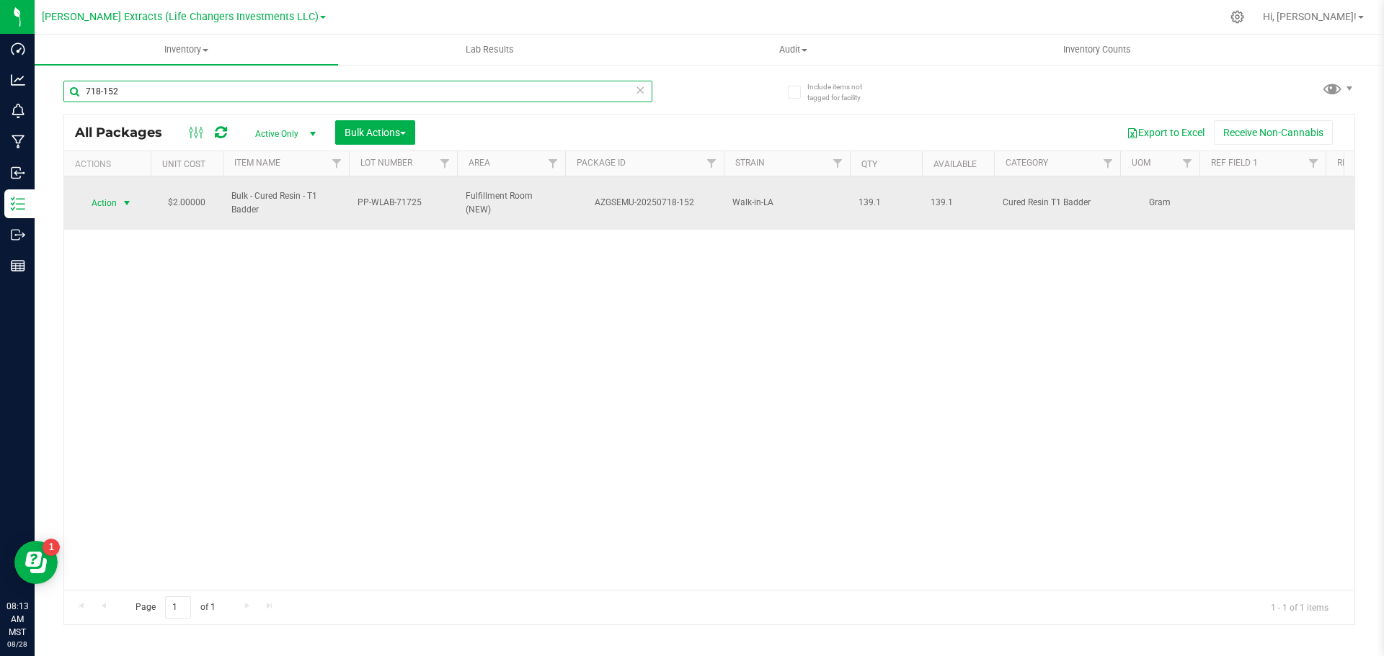
type input "718-152"
click at [121, 200] on span "select" at bounding box center [127, 203] width 12 height 12
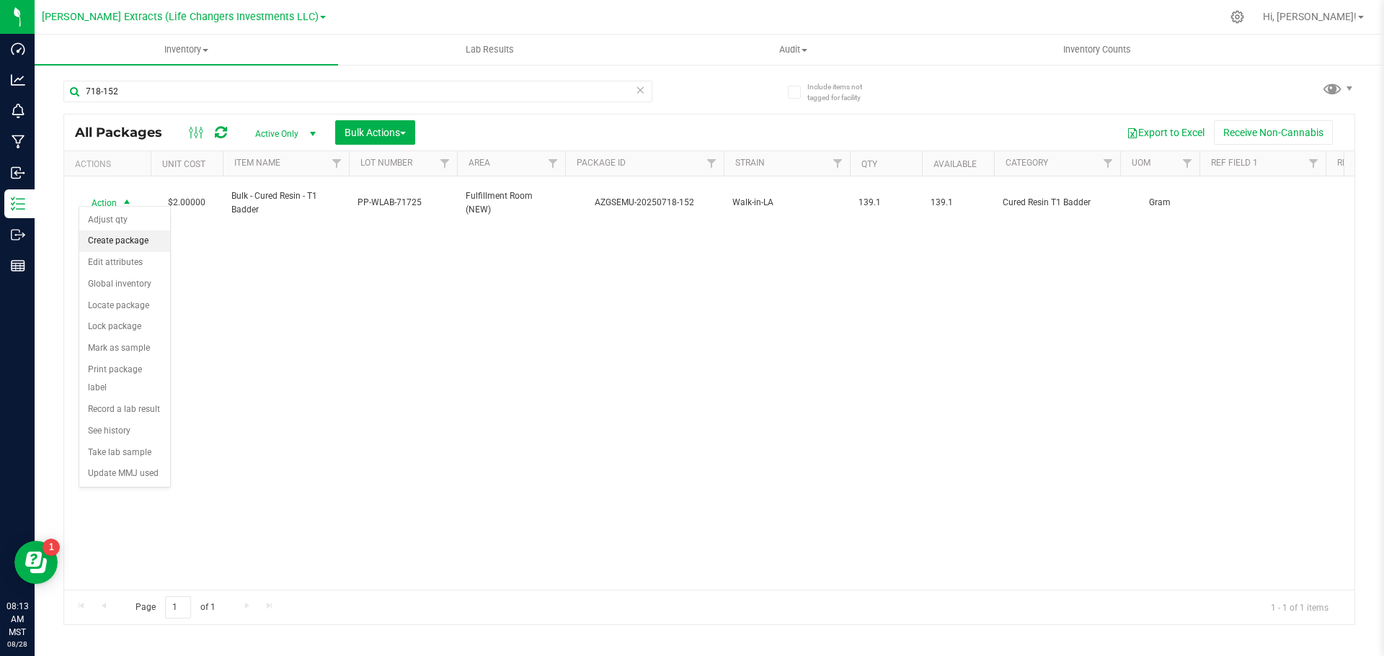
click at [132, 243] on li "Create package" at bounding box center [124, 242] width 91 height 22
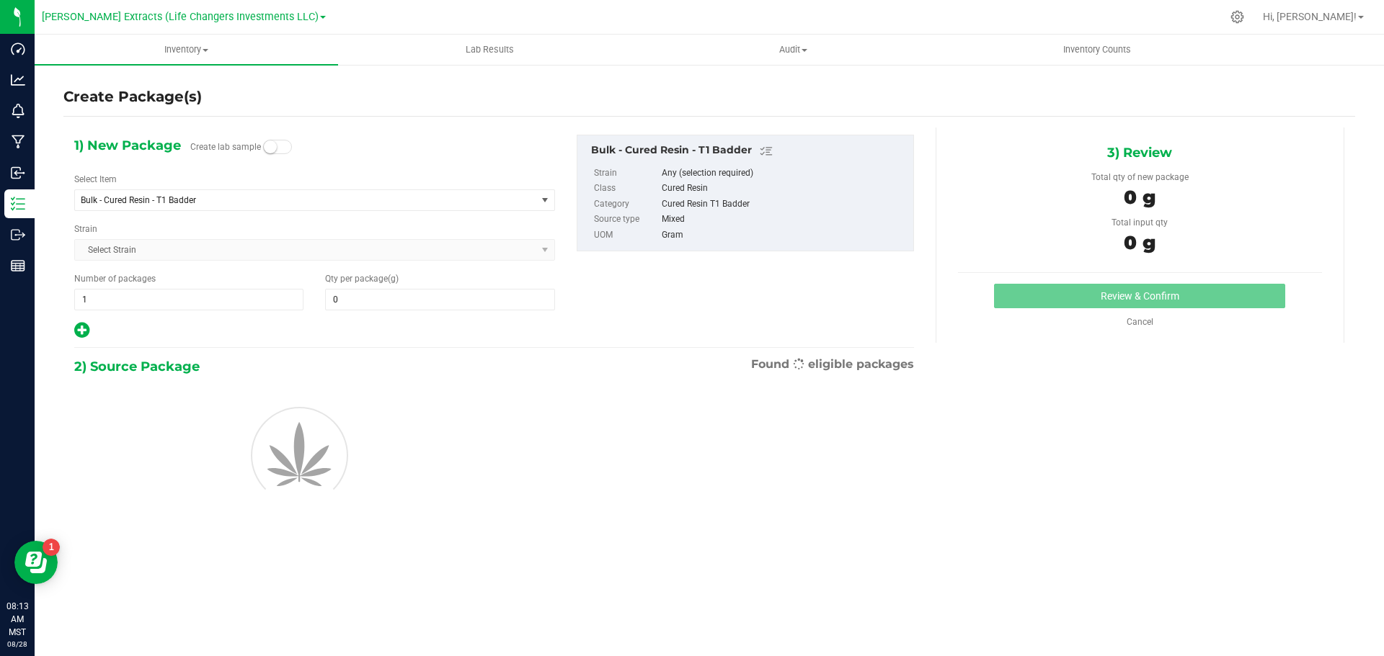
type input "0.0000"
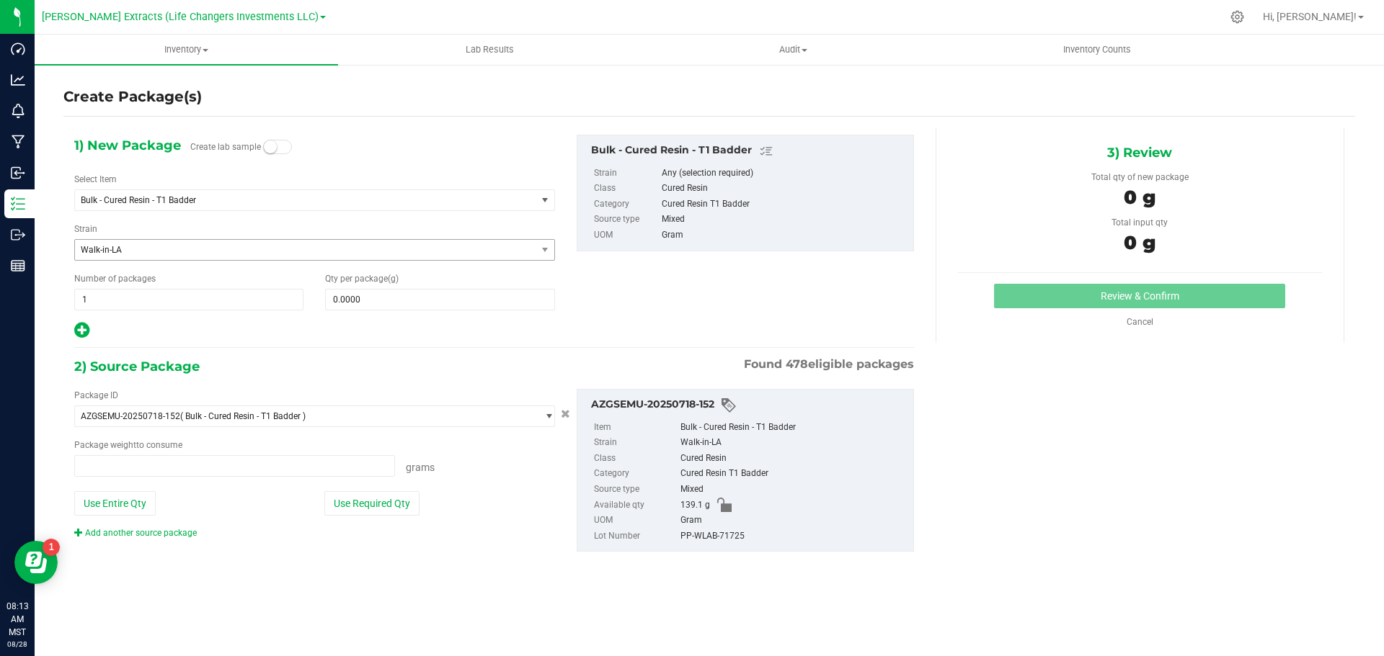
type input "0.0000 g"
click at [156, 200] on span "Bulk - Cured Resin - T1 Badder" at bounding box center [297, 200] width 432 height 10
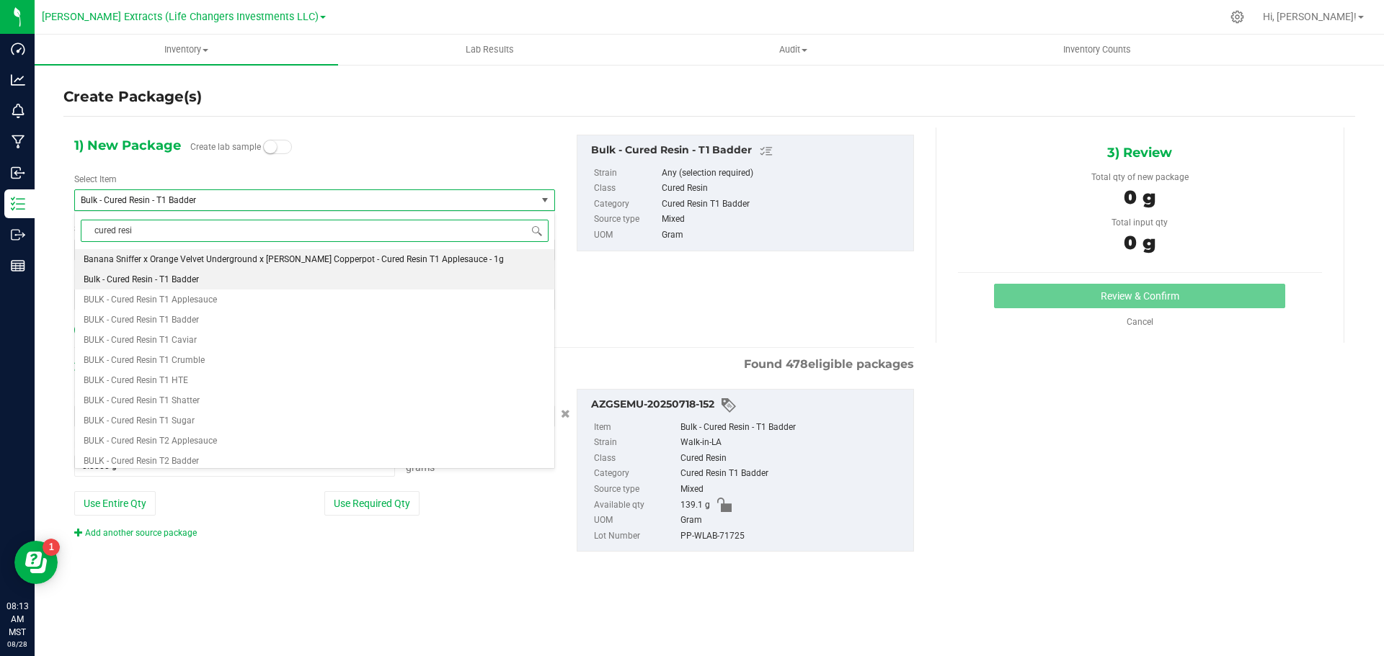
type input "cured resin"
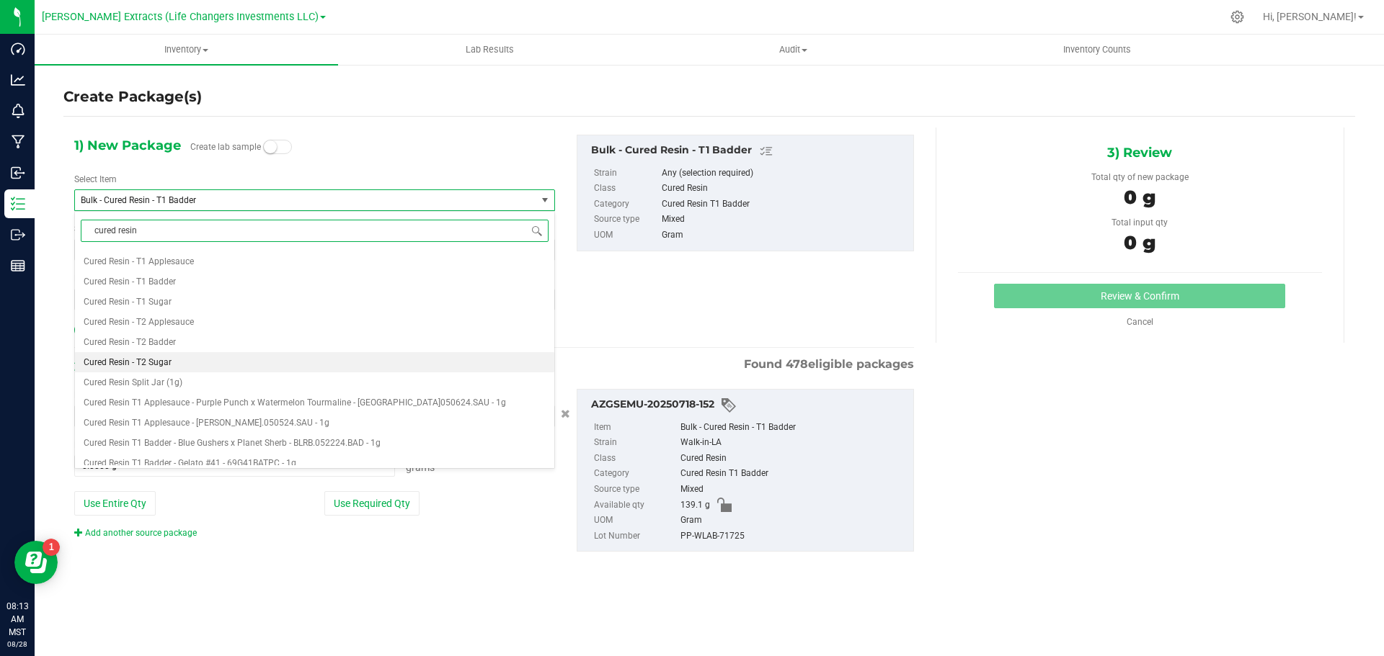
scroll to position [216, 0]
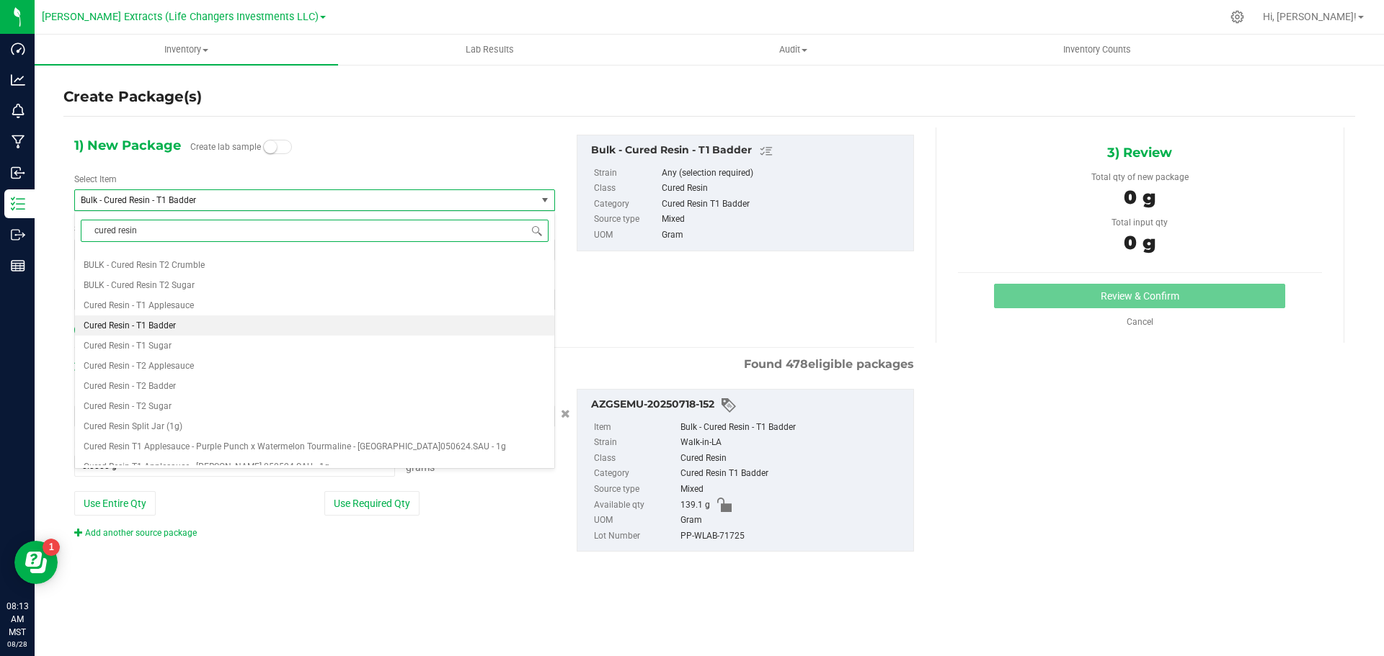
click at [166, 321] on span "Cured Resin - T1 Badder" at bounding box center [130, 326] width 92 height 10
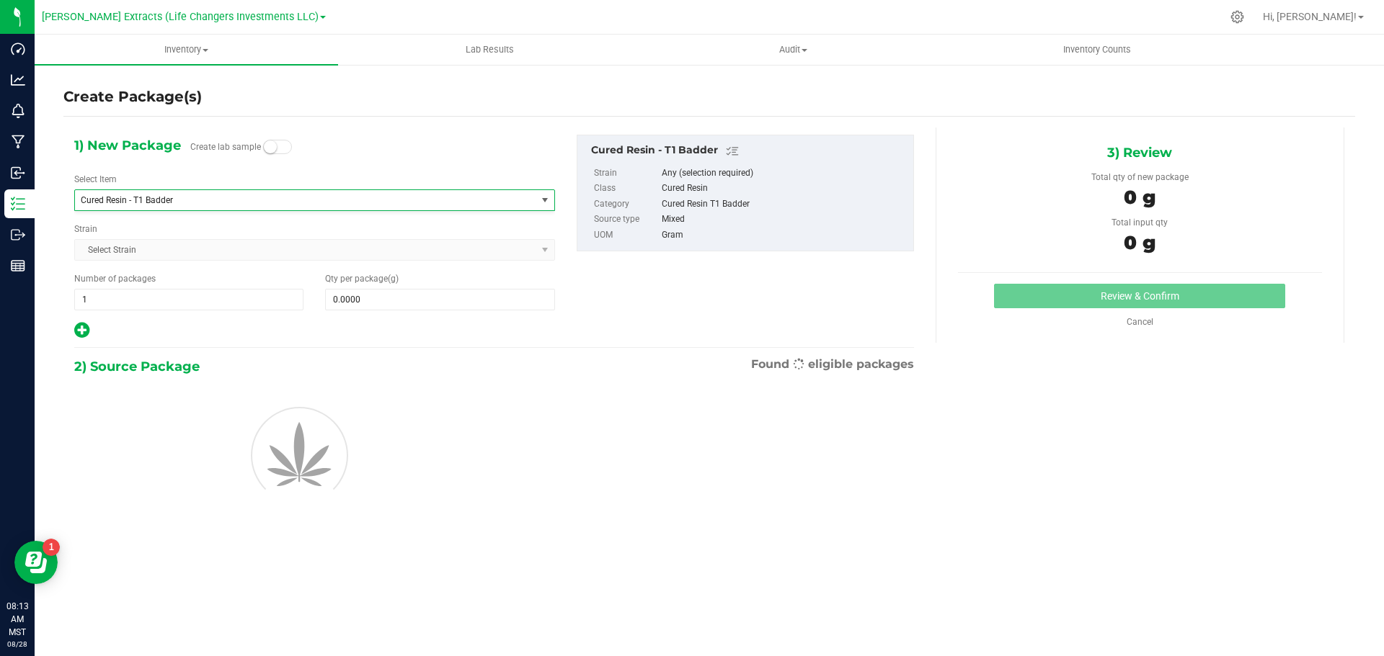
type input "0.0000"
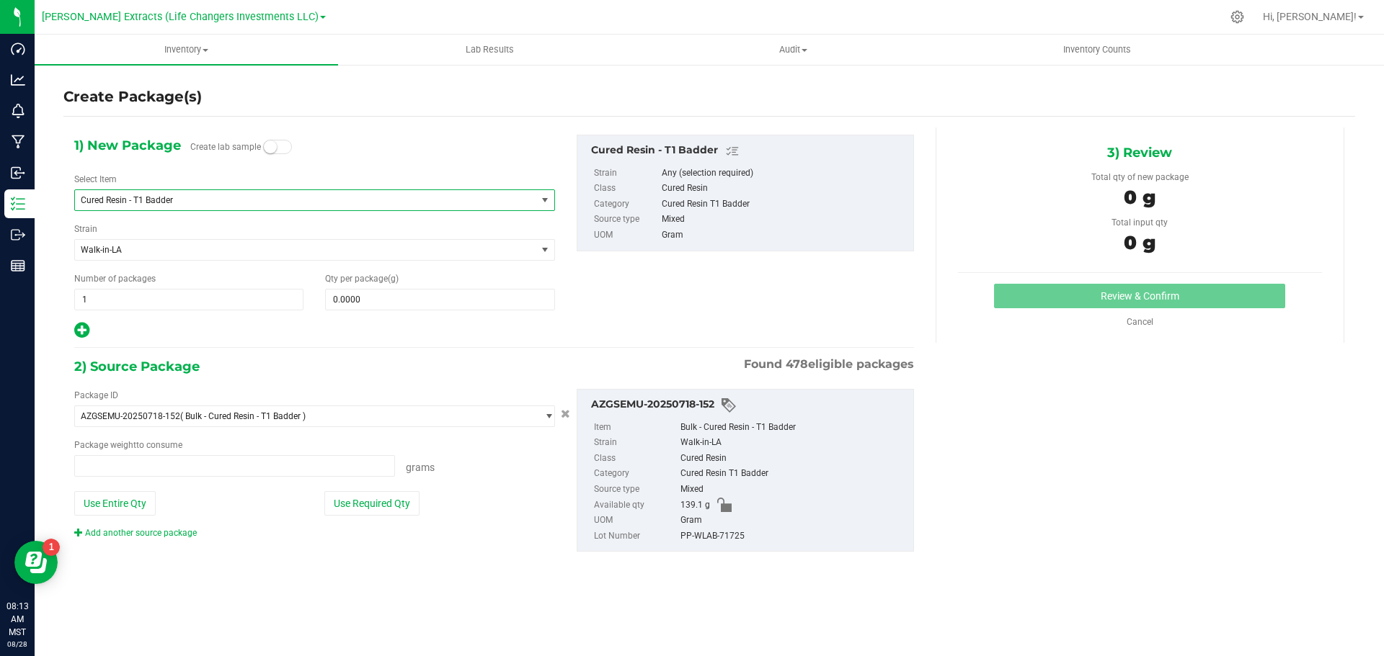
type input "0.0000 g"
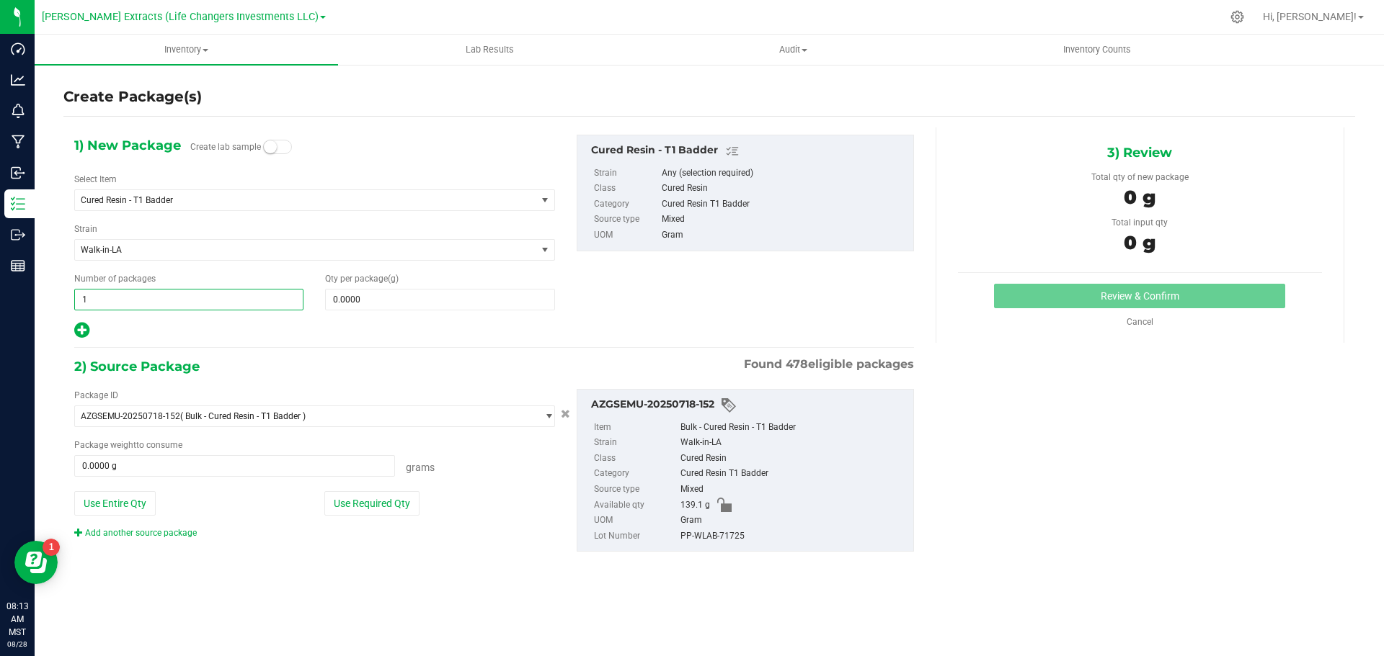
drag, startPoint x: 99, startPoint y: 298, endPoint x: 83, endPoint y: 303, distance: 17.3
click at [76, 299] on span "1 1" at bounding box center [188, 300] width 229 height 22
type input "9"
click at [473, 296] on input "0.0000" at bounding box center [440, 300] width 228 height 20
type input "9"
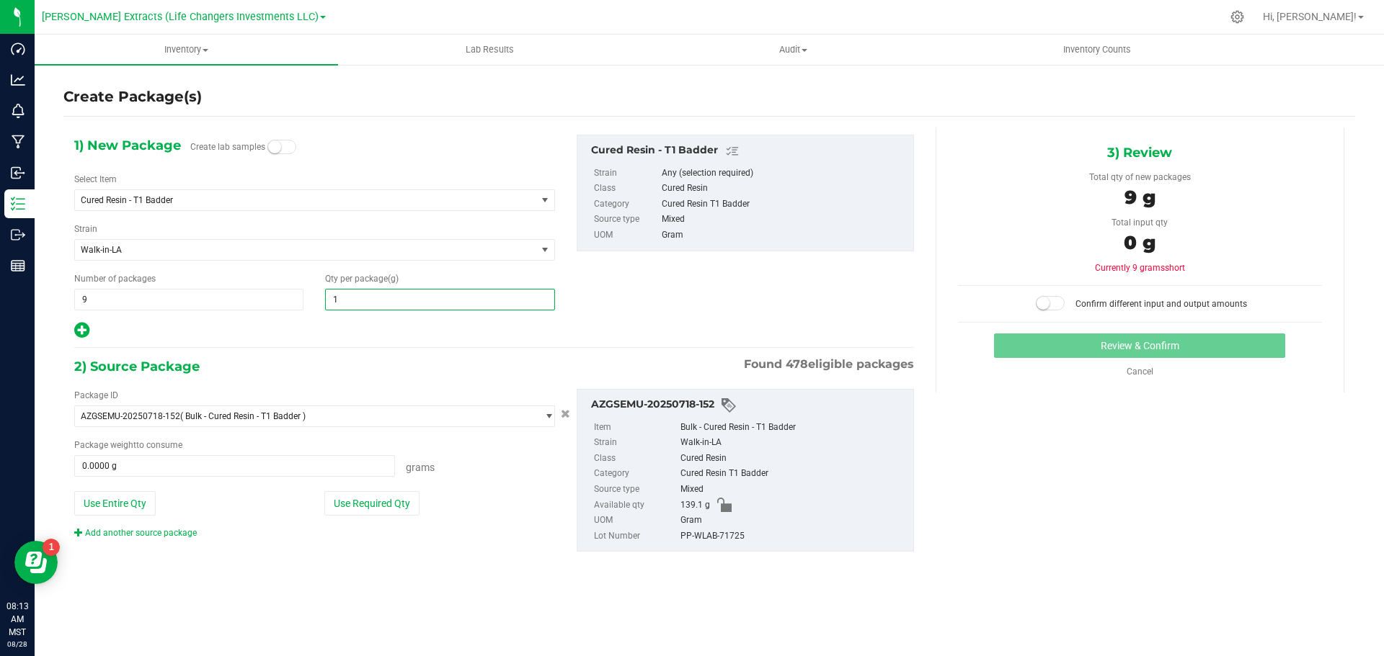
type input "10"
type input "10.0000"
click at [404, 506] on button "Use Required Qty" at bounding box center [371, 503] width 95 height 25
type input "90.0000 g"
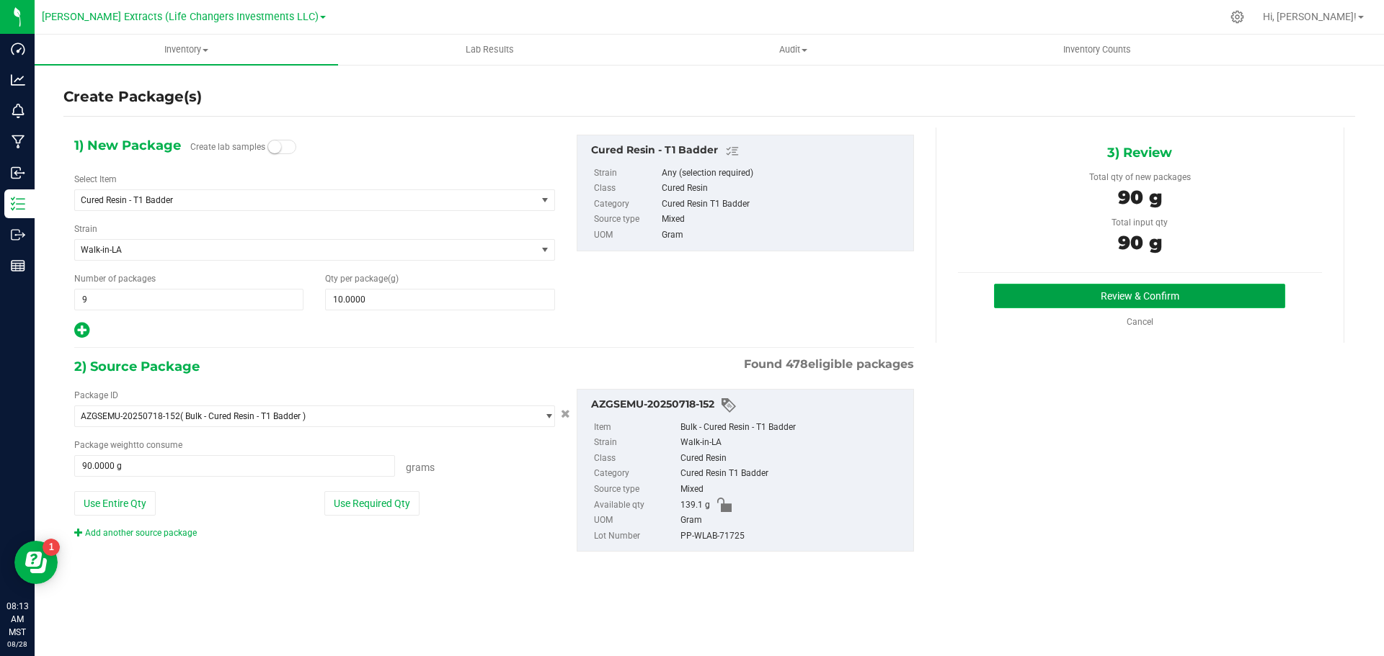
click at [1154, 300] on button "Review & Confirm" at bounding box center [1139, 296] width 291 height 25
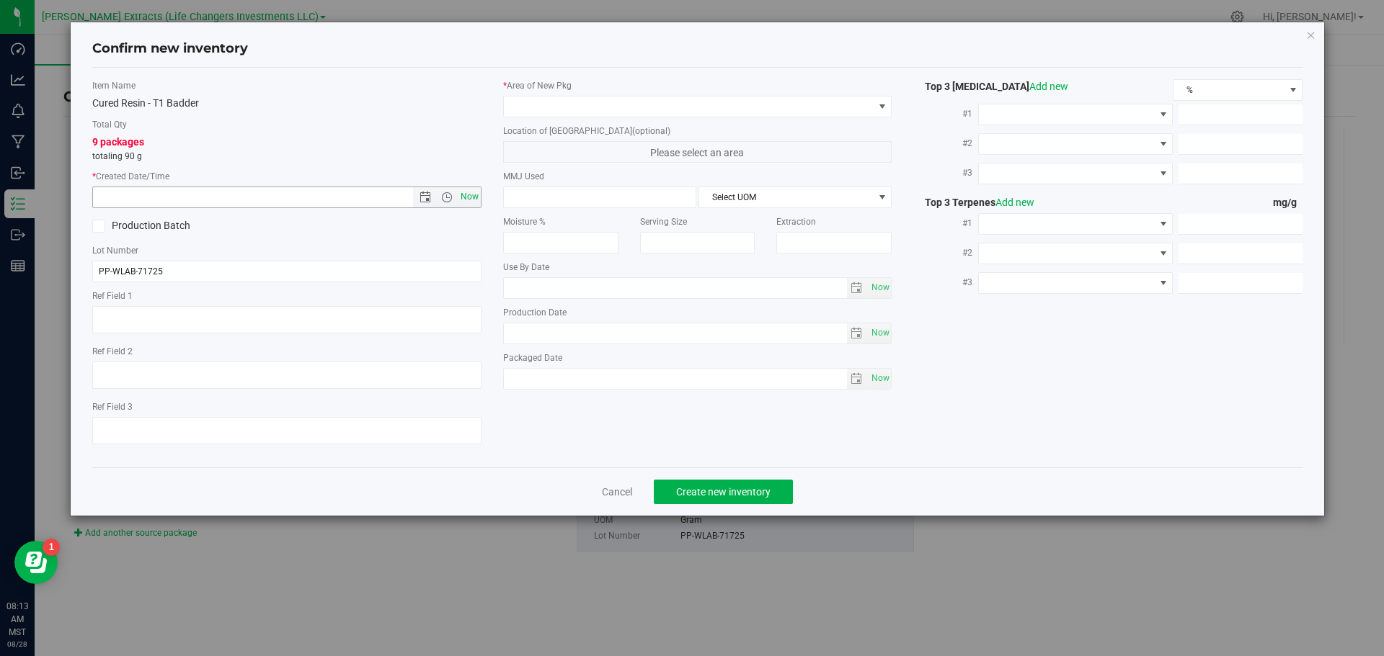
click at [468, 197] on span "Now" at bounding box center [469, 197] width 25 height 21
type input "[DATE] 8:13 AM"
click at [546, 100] on span at bounding box center [689, 107] width 370 height 20
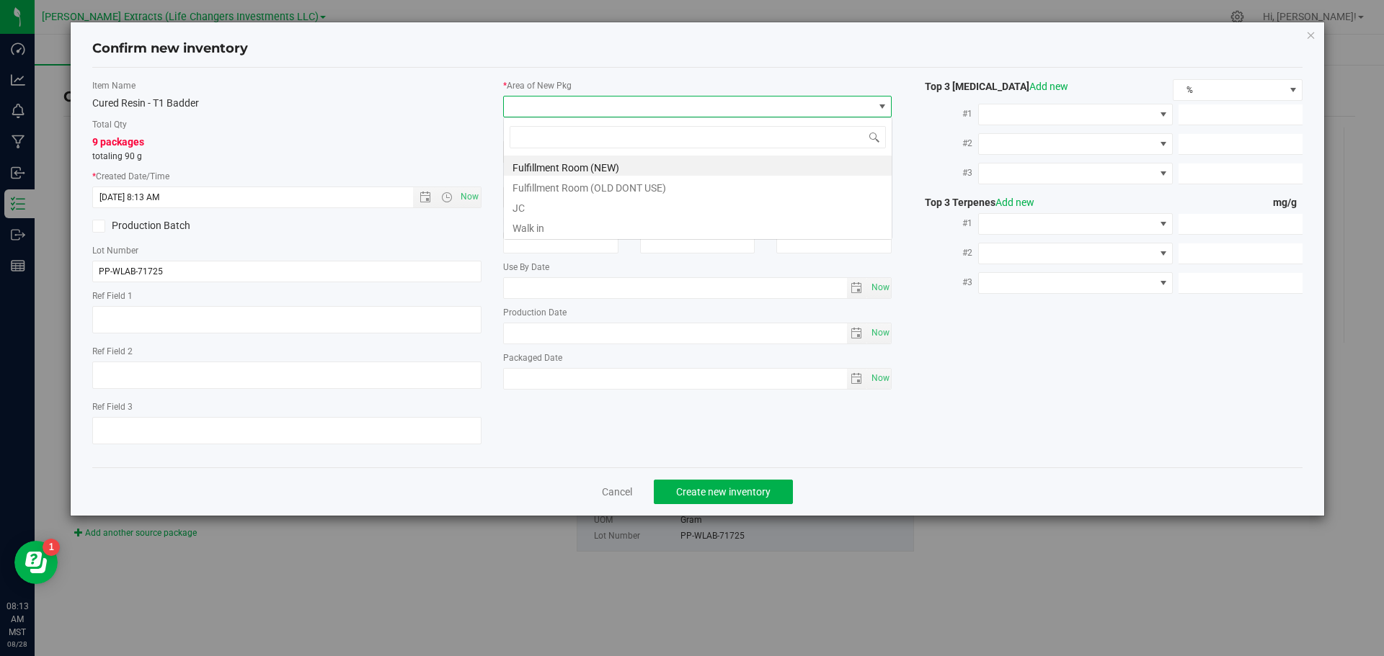
scroll to position [22, 389]
click at [553, 161] on li "Fulfillment Room (NEW)" at bounding box center [698, 166] width 388 height 20
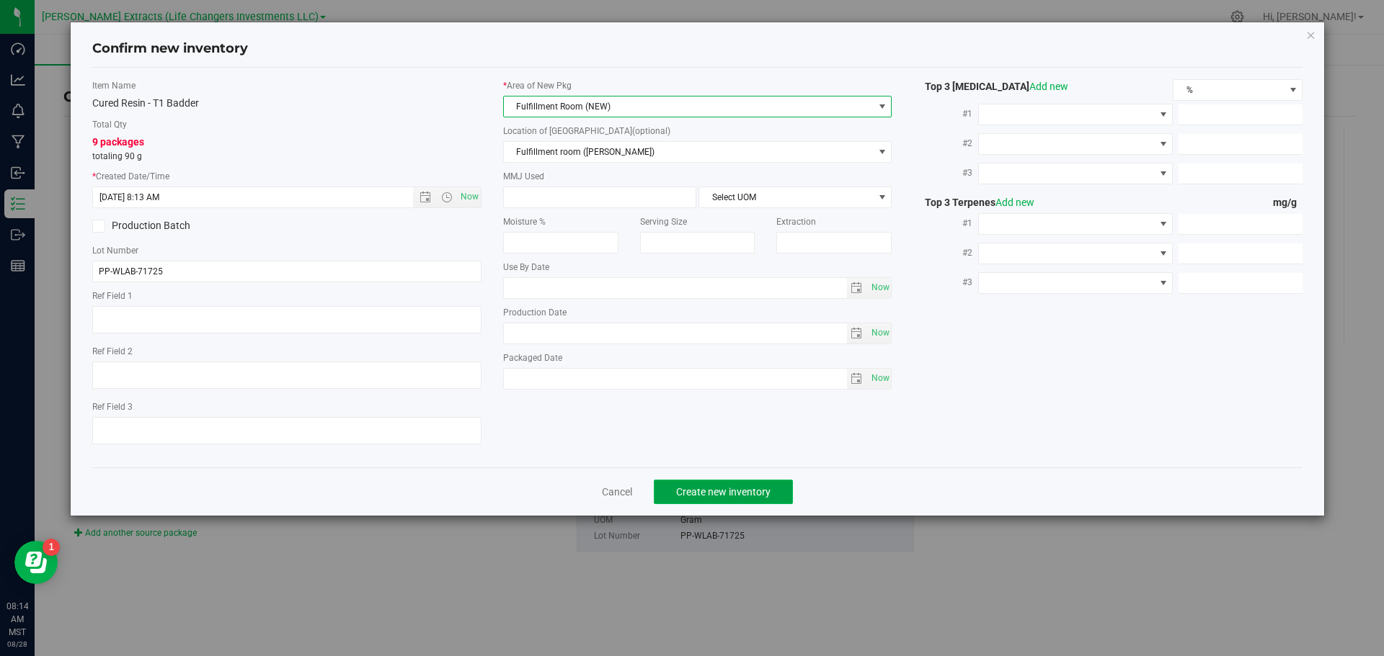
click at [671, 494] on button "Create new inventory" at bounding box center [723, 492] width 139 height 25
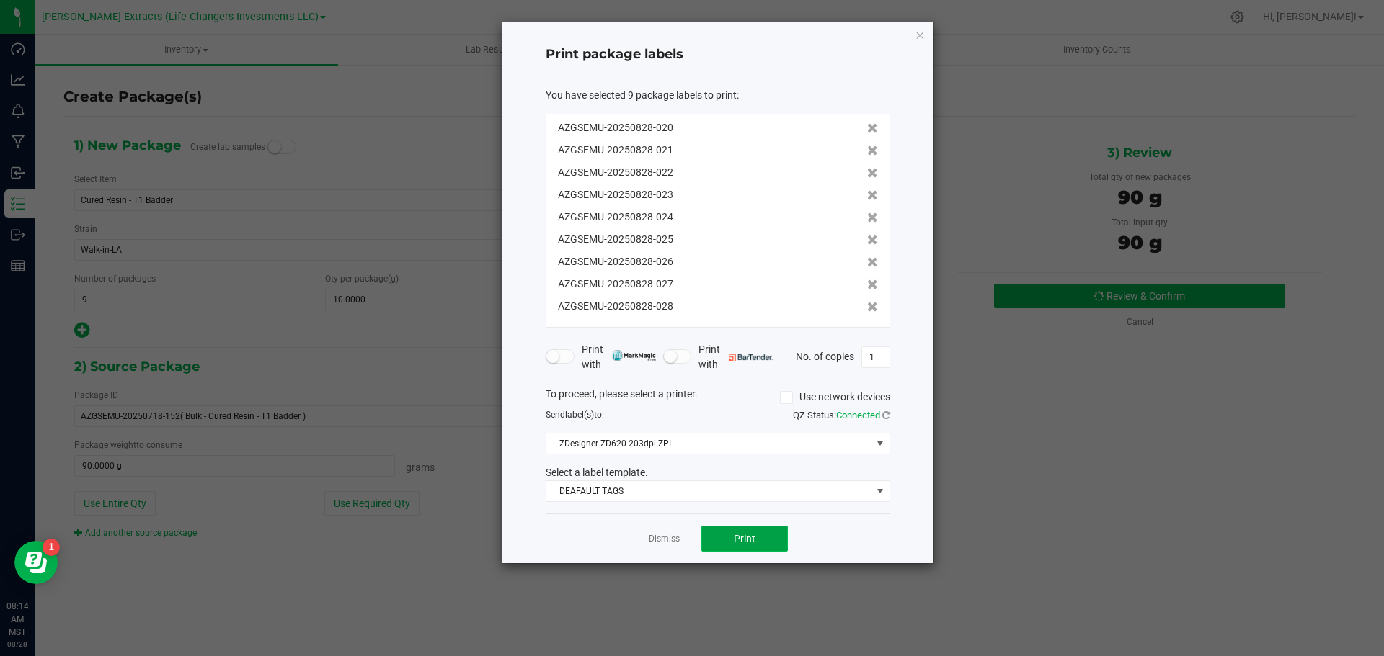
click at [740, 535] on span "Print" at bounding box center [745, 539] width 22 height 12
